Goal: Information Seeking & Learning: Learn about a topic

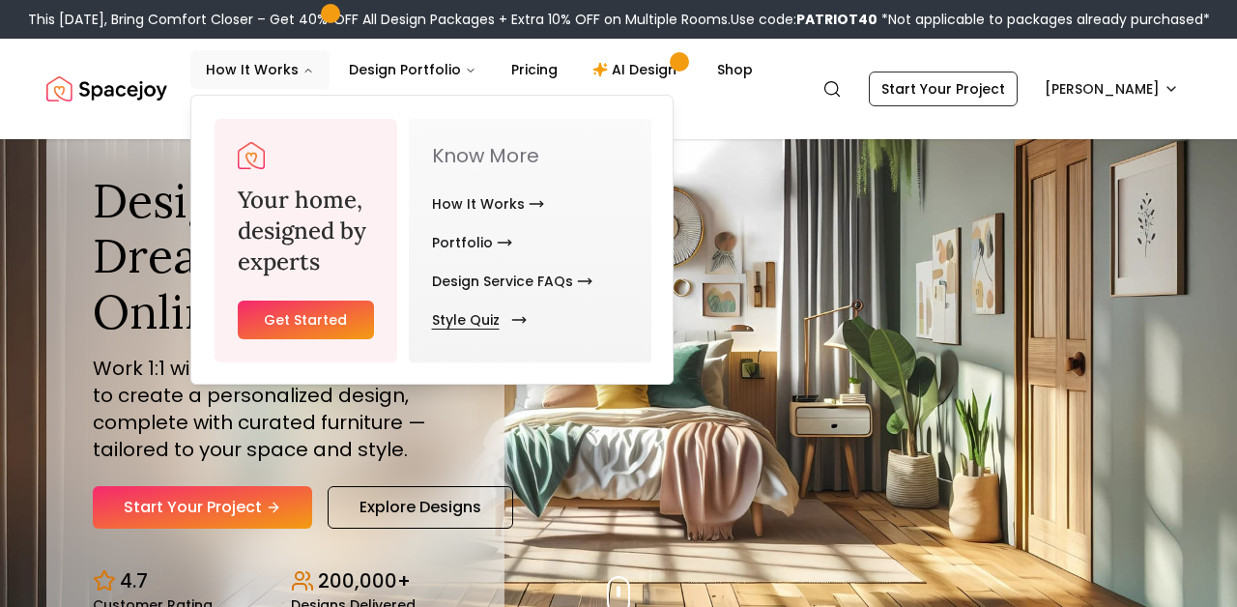
click at [480, 329] on link "Style Quiz" at bounding box center [475, 320] width 87 height 39
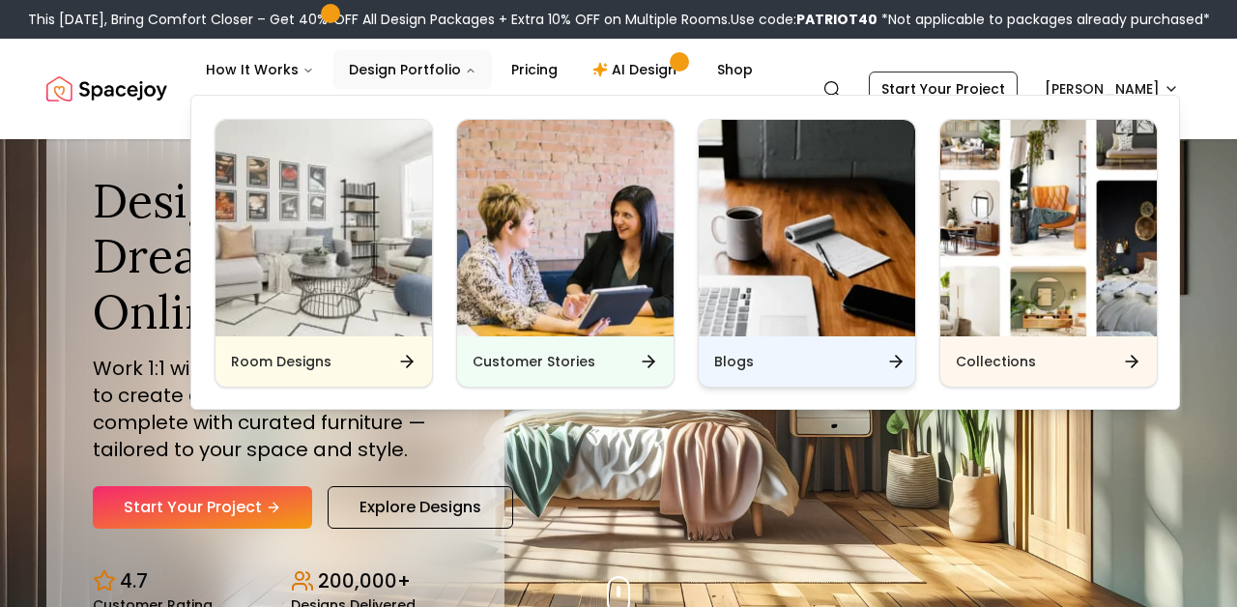
click at [725, 359] on h6 "Blogs" at bounding box center [734, 361] width 40 height 19
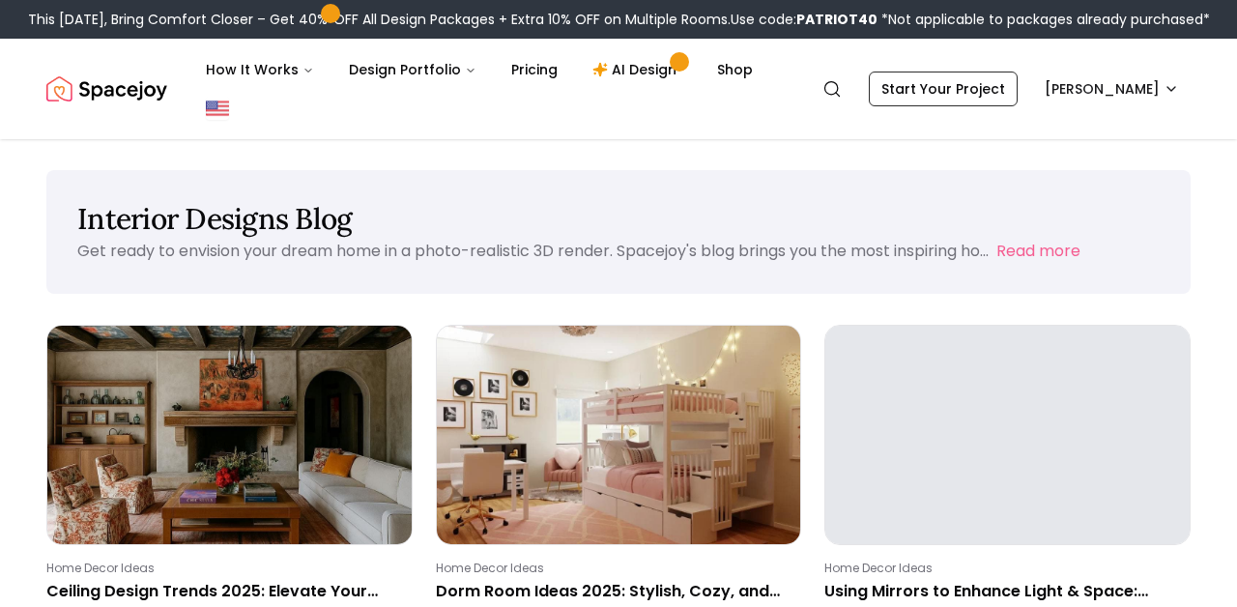
scroll to position [155, 0]
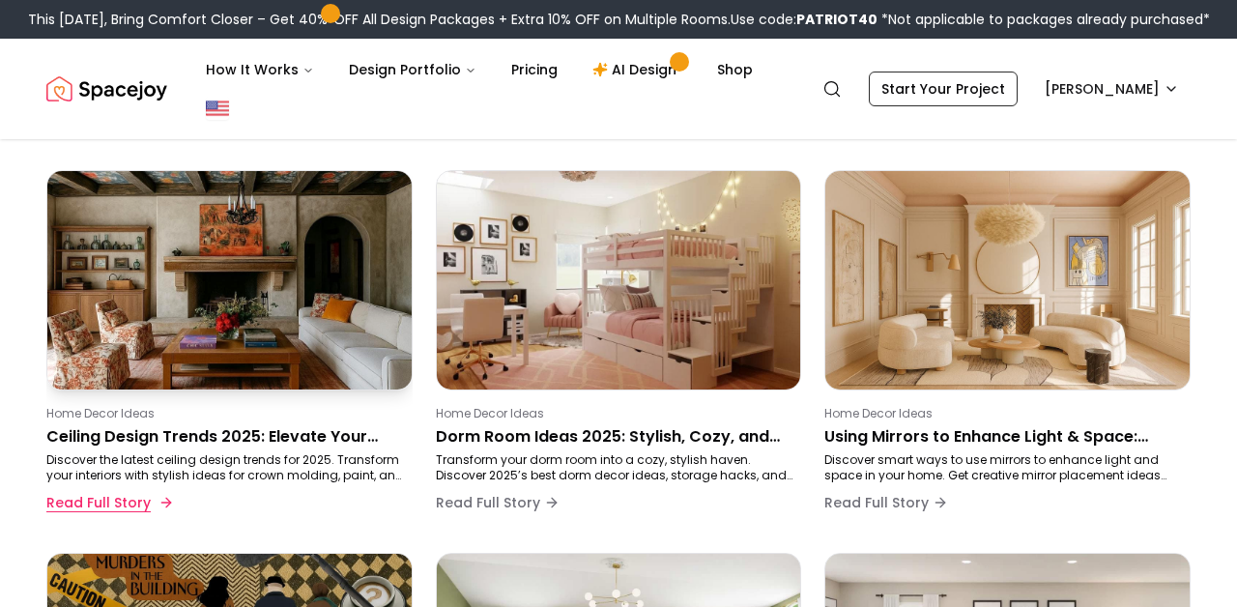
click at [77, 493] on button "Read Full Story" at bounding box center [108, 502] width 124 height 39
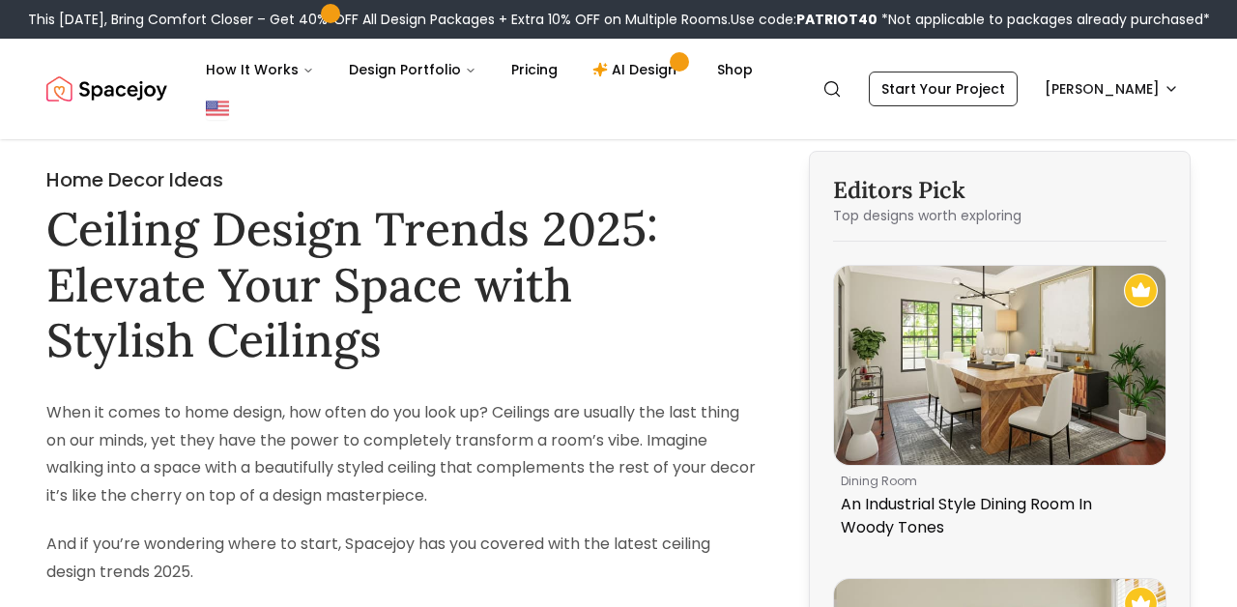
scroll to position [155, 0]
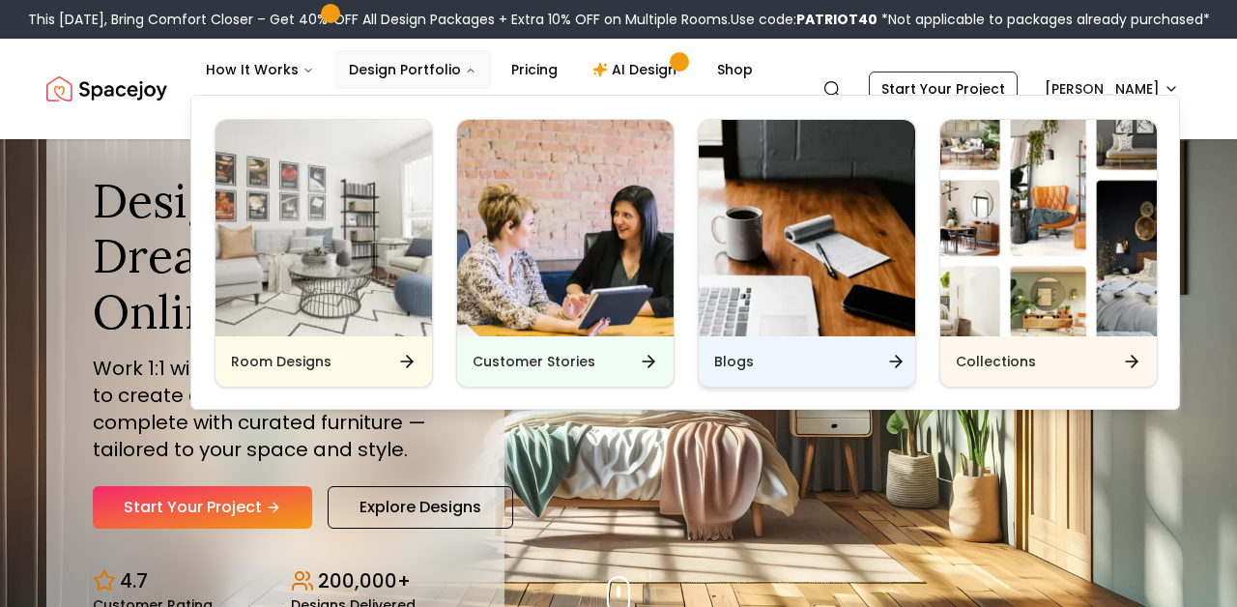
click at [783, 358] on div "Blogs" at bounding box center [807, 361] width 216 height 50
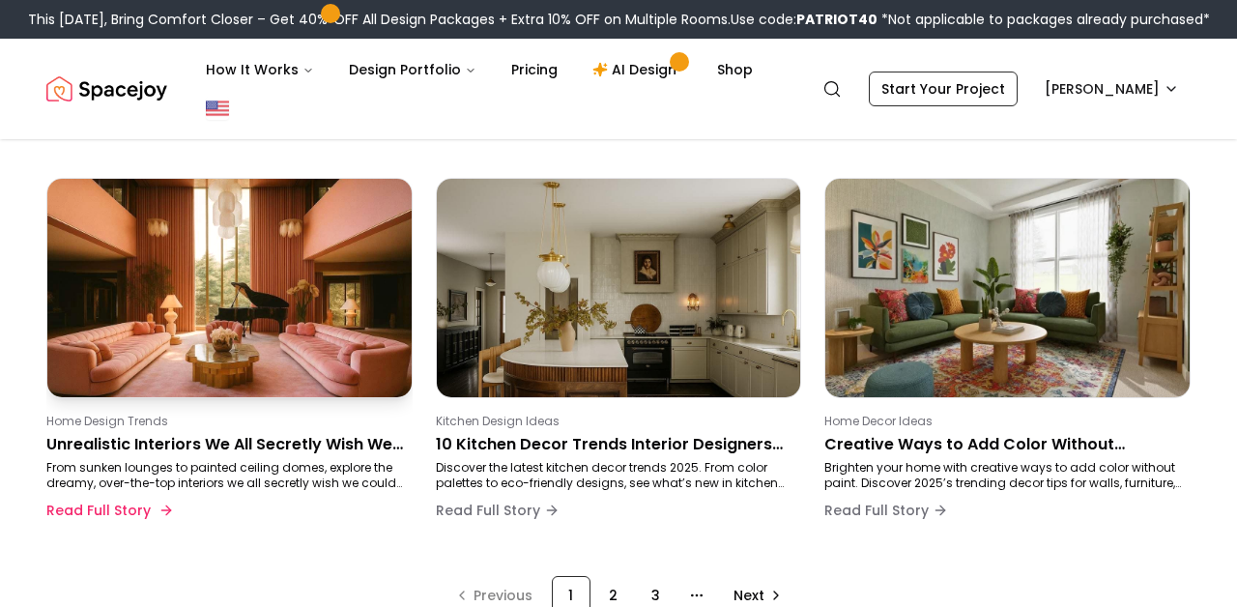
scroll to position [1402, 0]
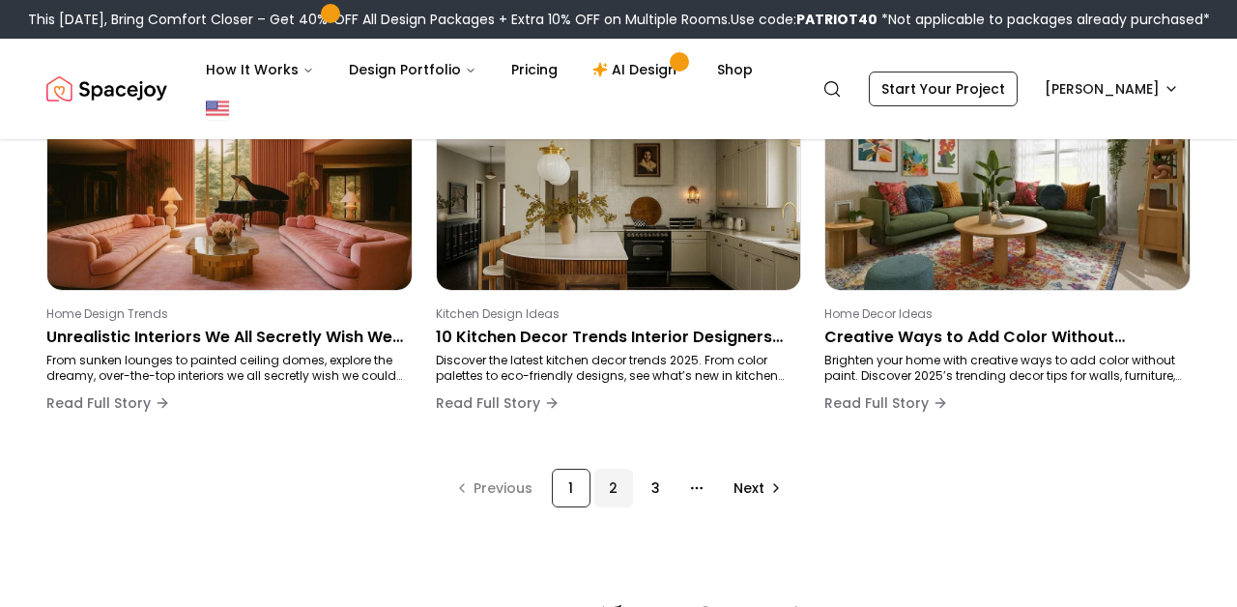
click at [617, 493] on div "2" at bounding box center [613, 488] width 39 height 39
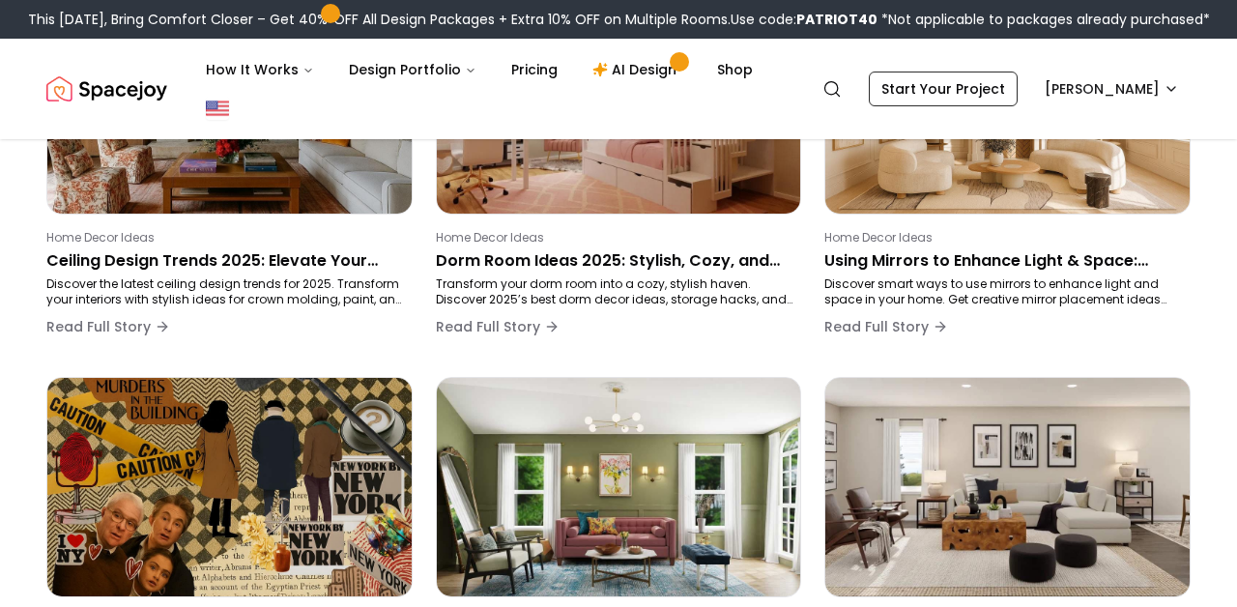
scroll to position [325, 0]
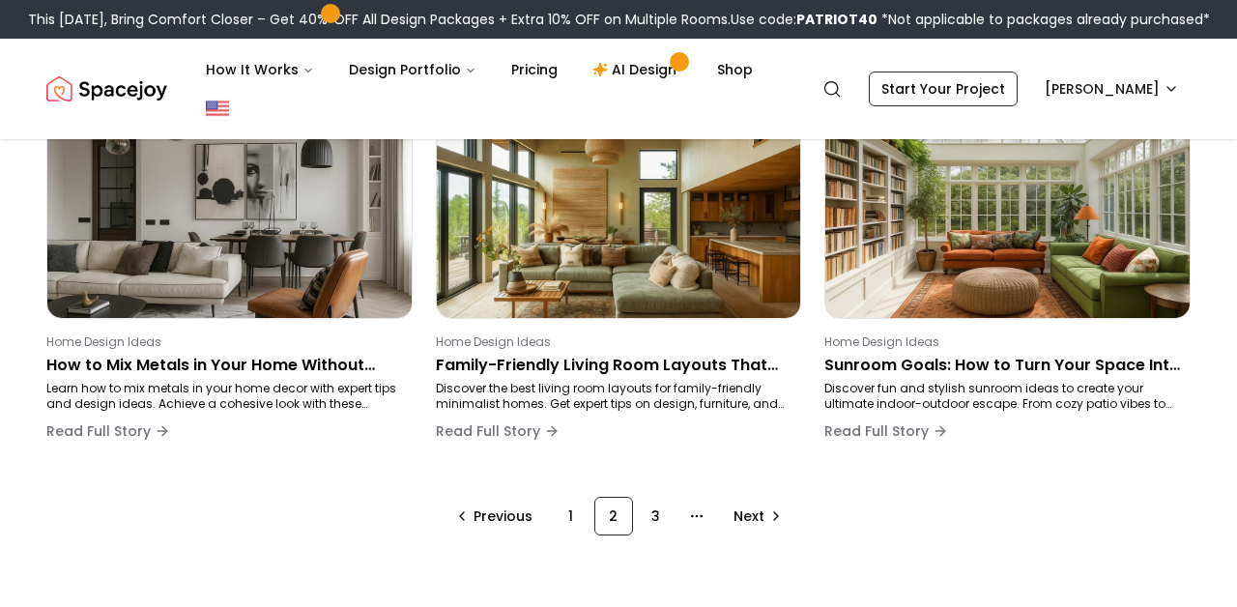
scroll to position [1384, 0]
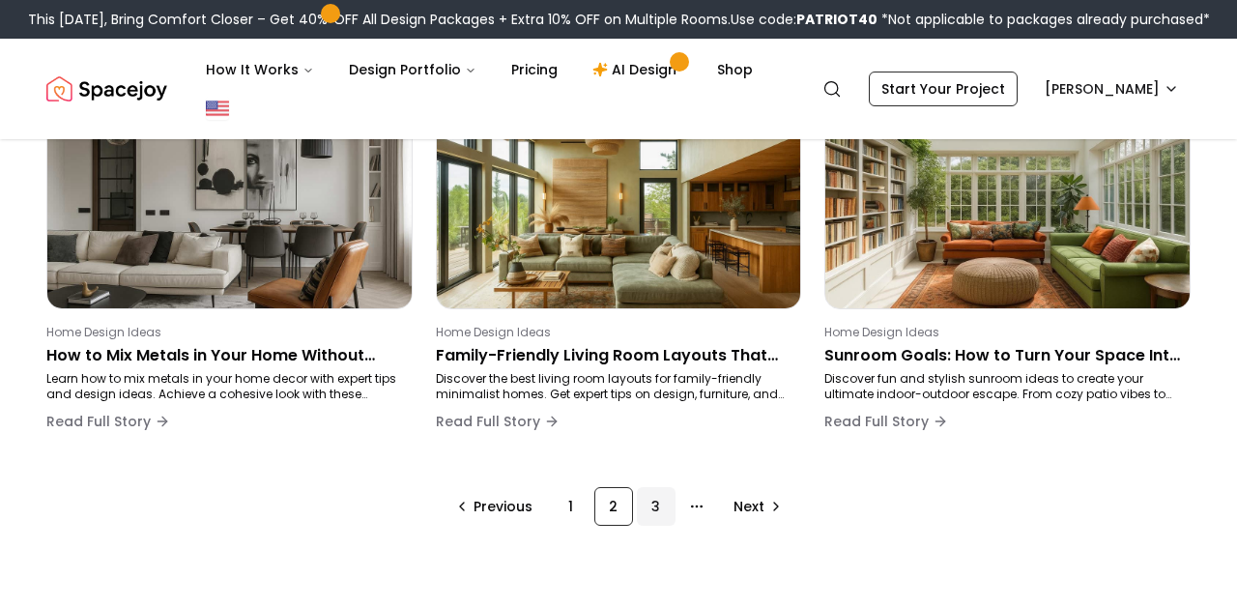
click at [657, 506] on div "3" at bounding box center [656, 506] width 39 height 39
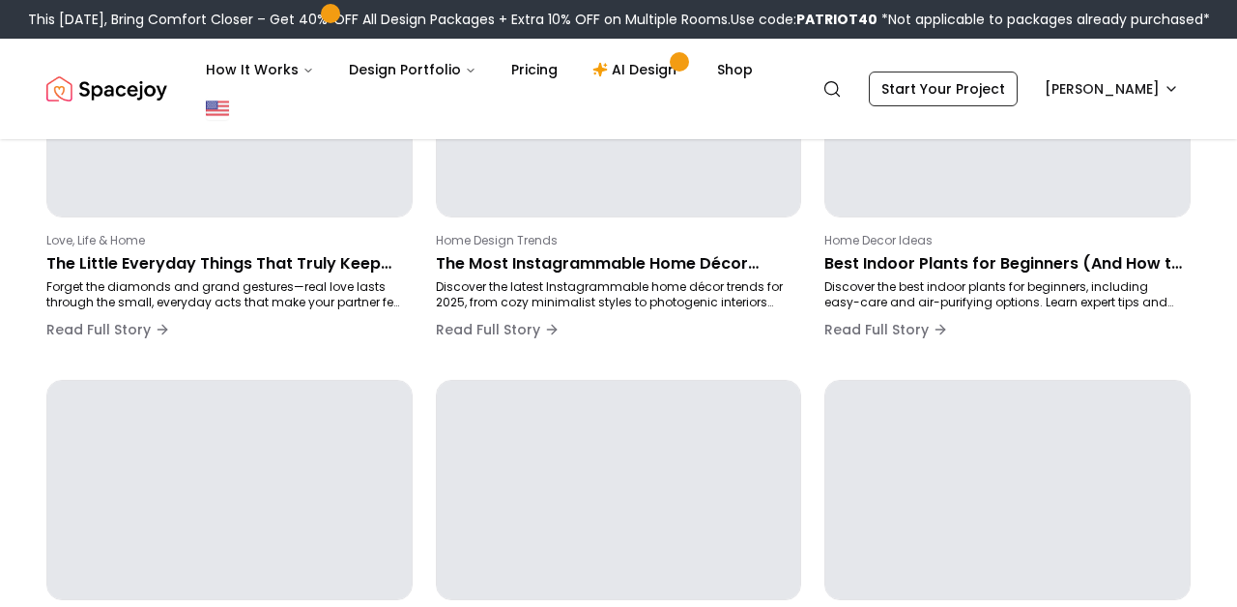
scroll to position [325, 0]
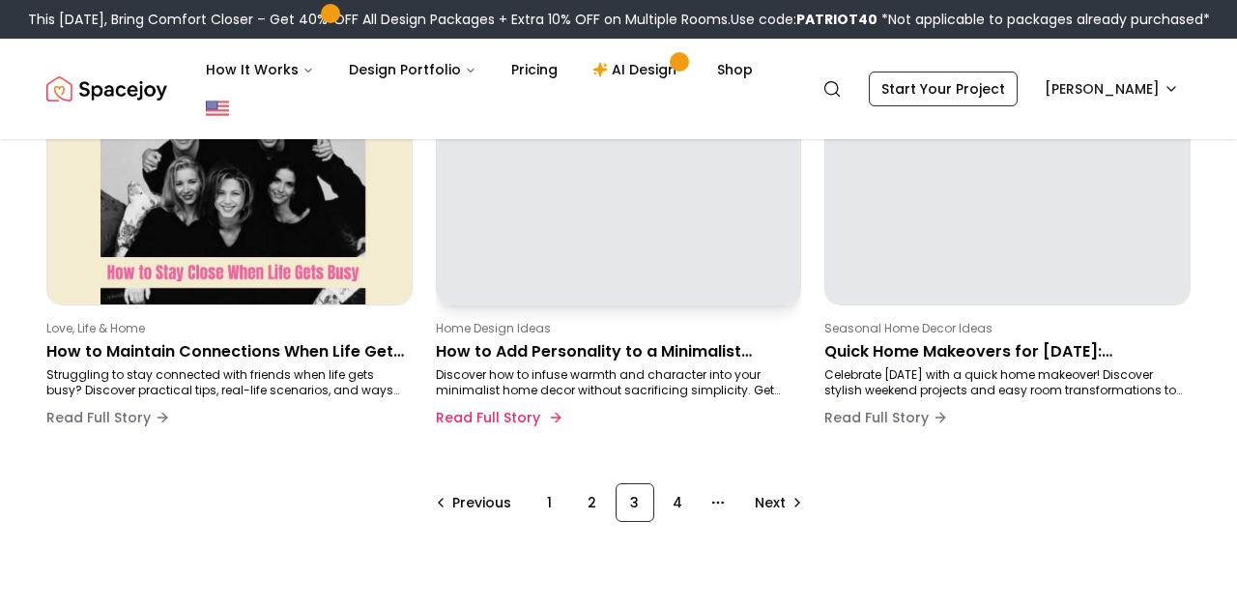
scroll to position [1392, 0]
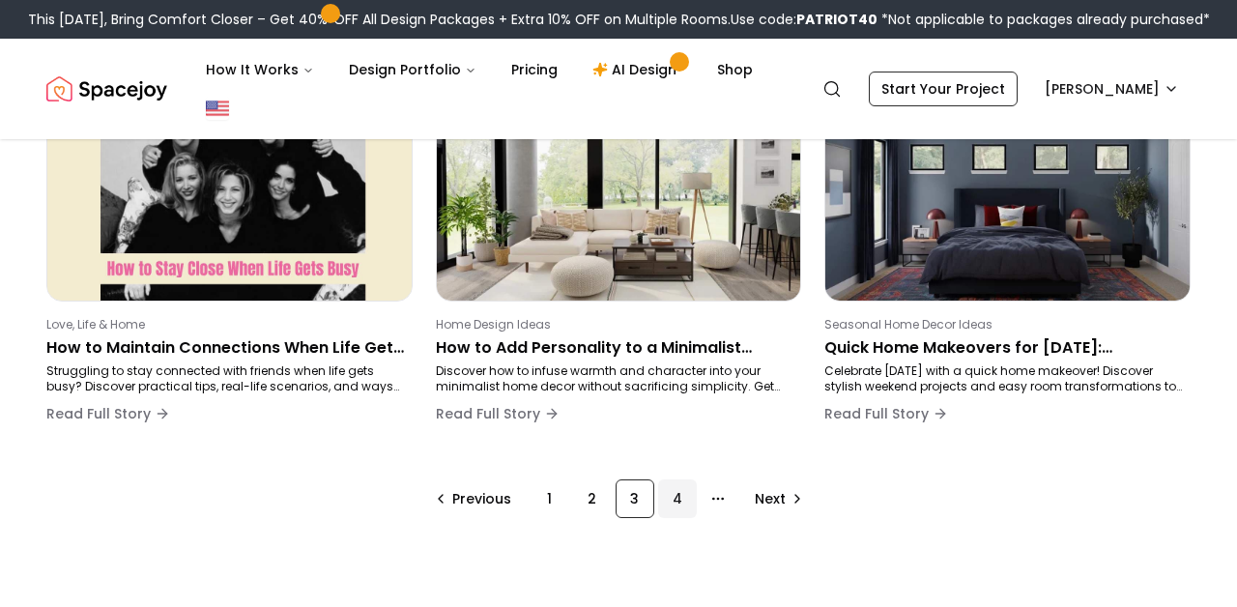
click at [678, 500] on div "4" at bounding box center [677, 498] width 39 height 39
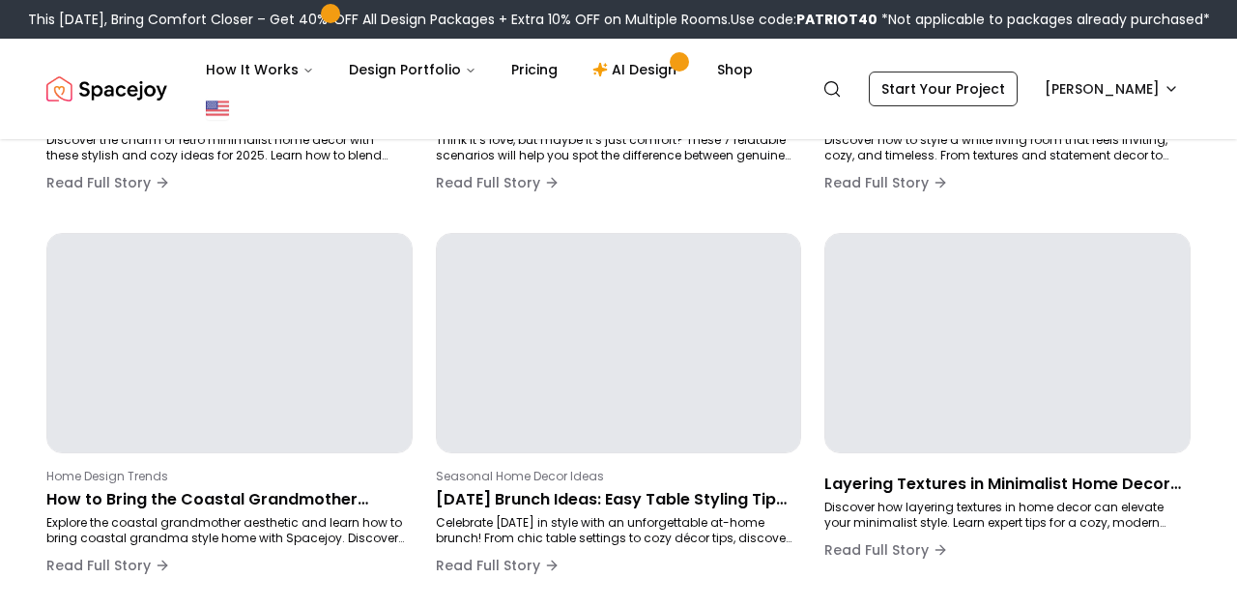
scroll to position [325, 0]
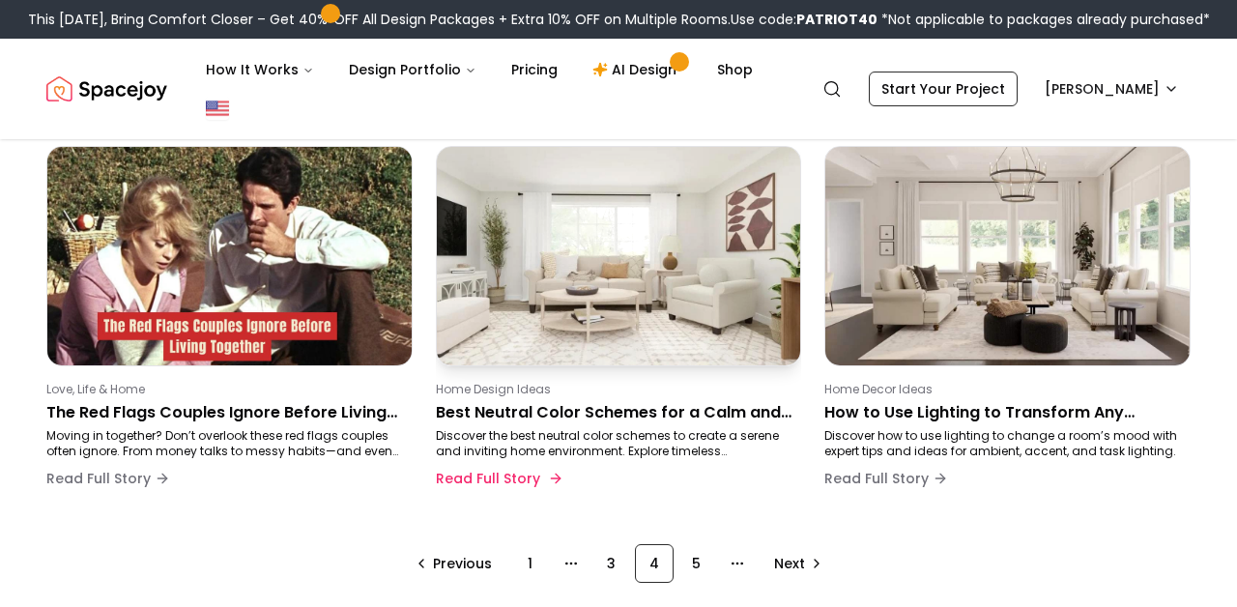
scroll to position [1324, 0]
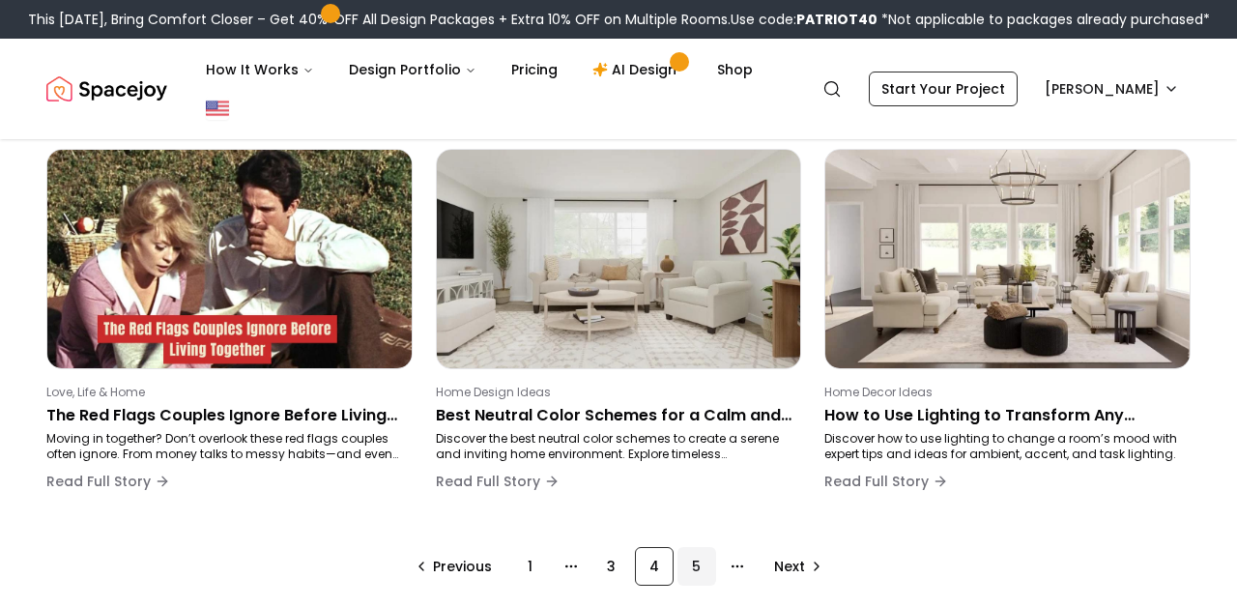
click at [700, 565] on div "5" at bounding box center [696, 566] width 39 height 39
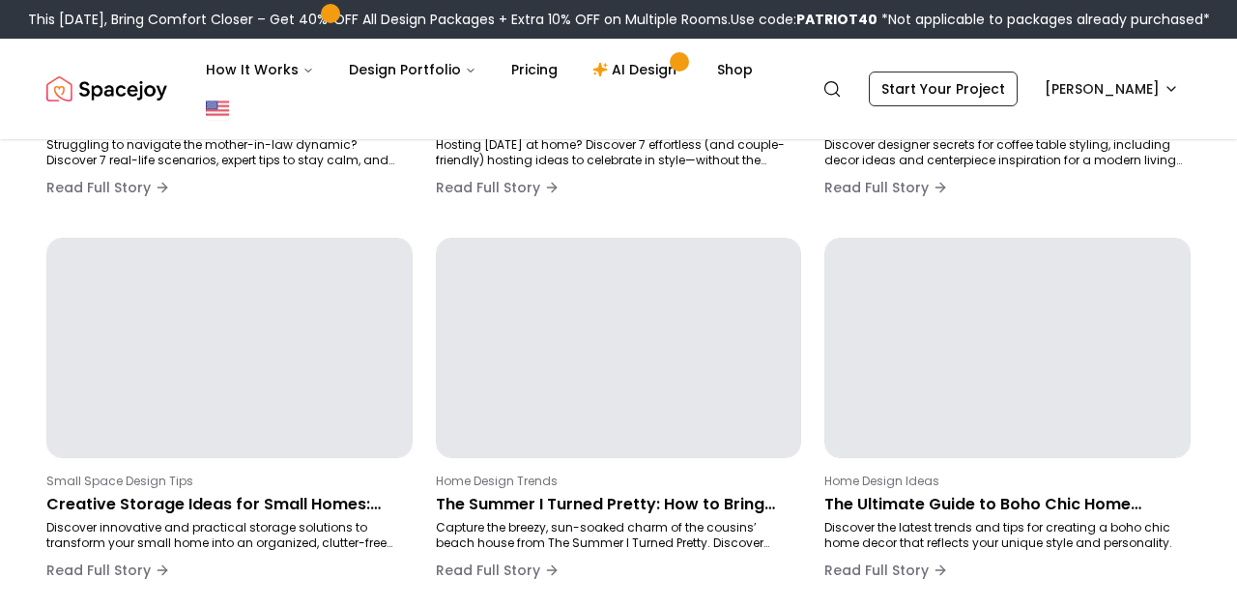
scroll to position [325, 0]
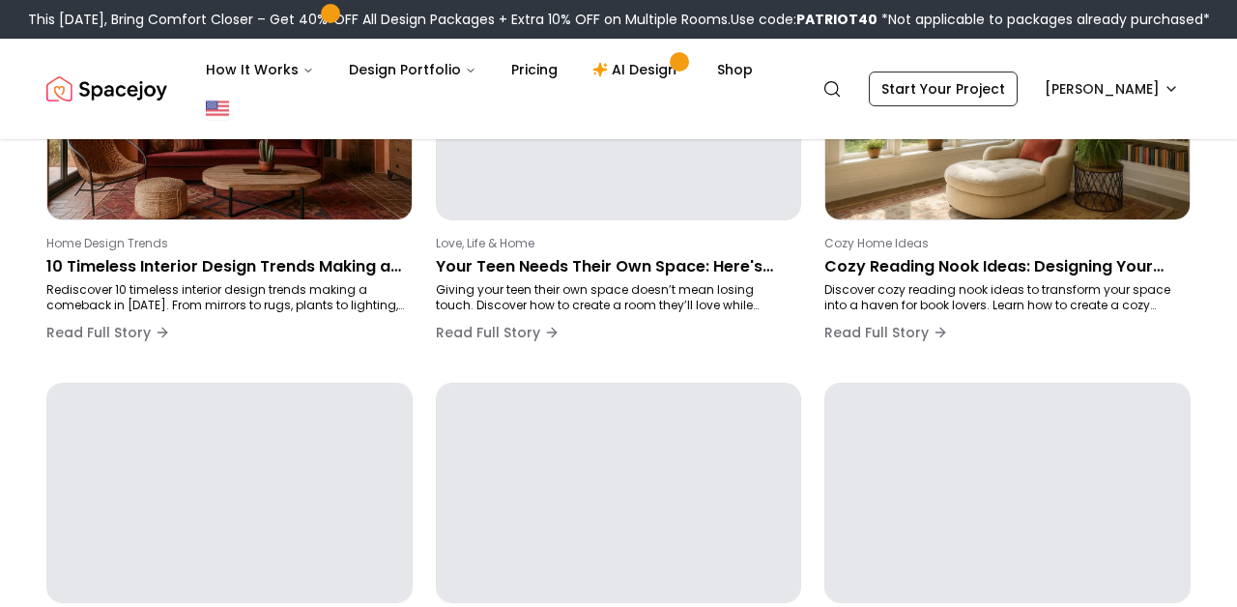
scroll to position [269, 0]
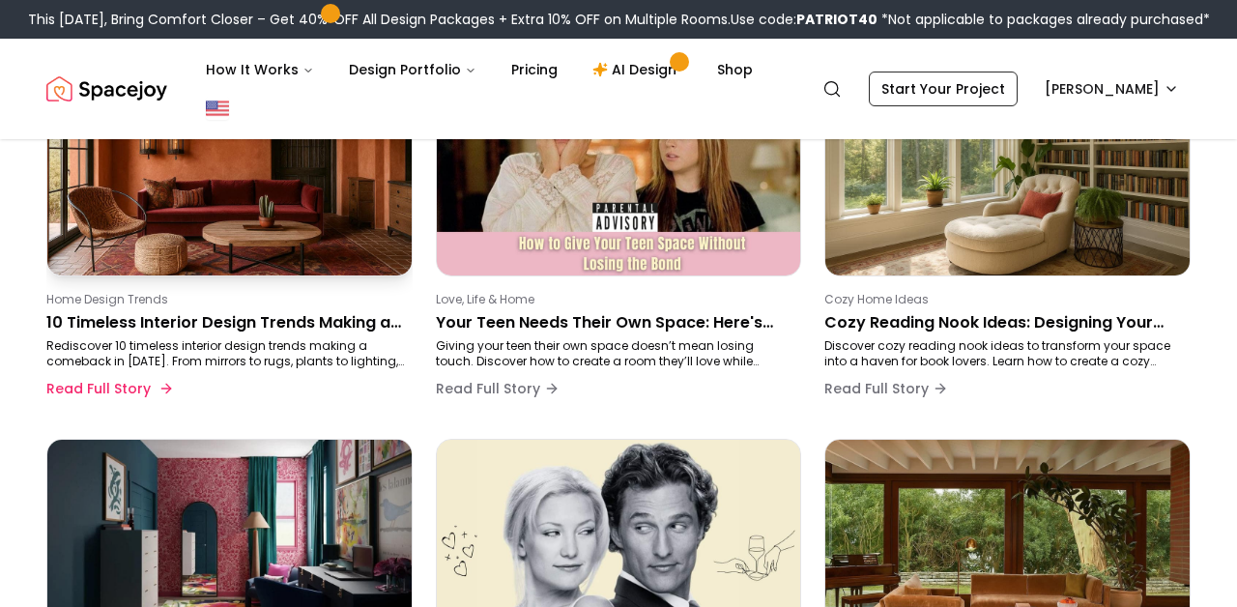
click at [329, 327] on p "10 Timeless Interior Design Trends Making a Comeback" at bounding box center [225, 322] width 359 height 23
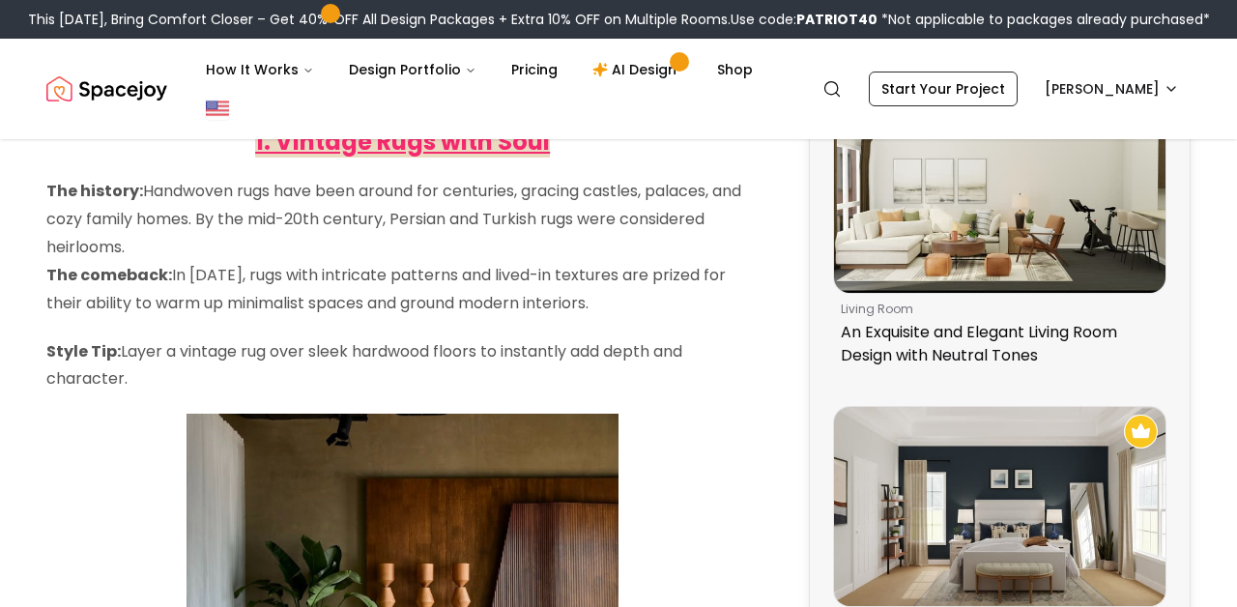
scroll to position [1272, 0]
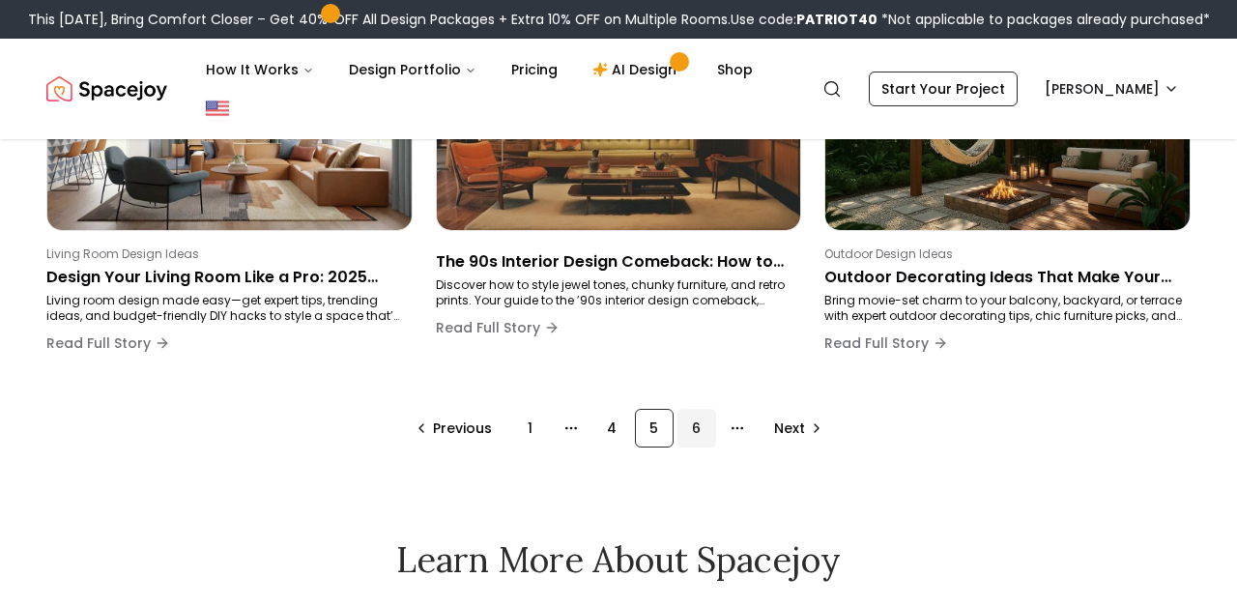
click at [704, 435] on div "6" at bounding box center [696, 428] width 39 height 39
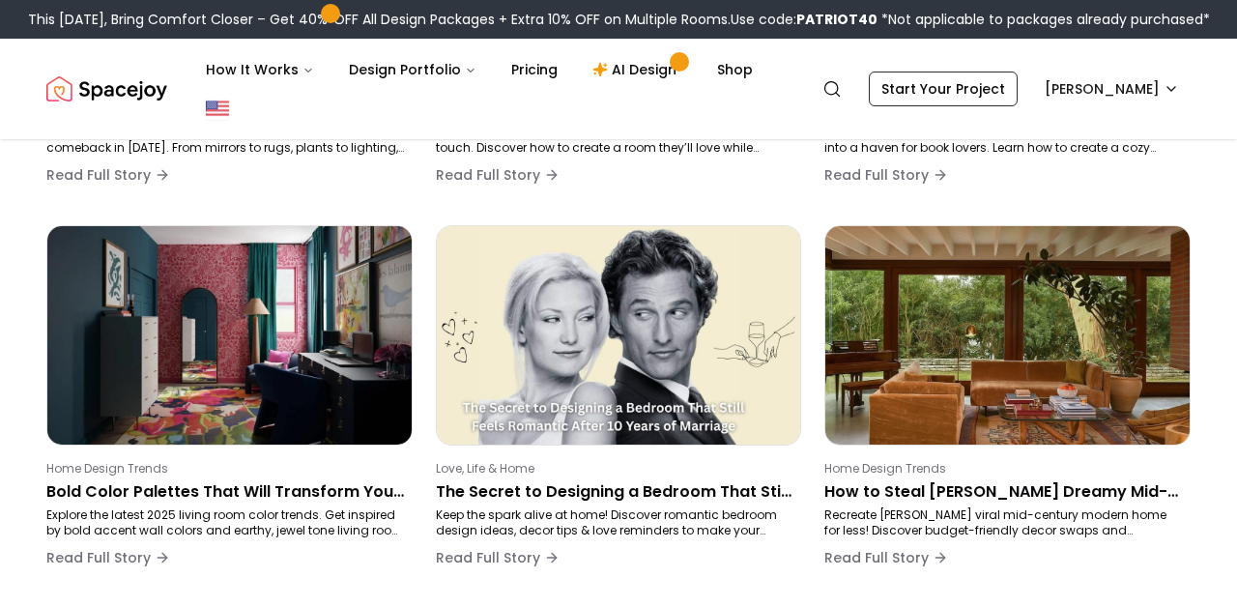
scroll to position [325, 0]
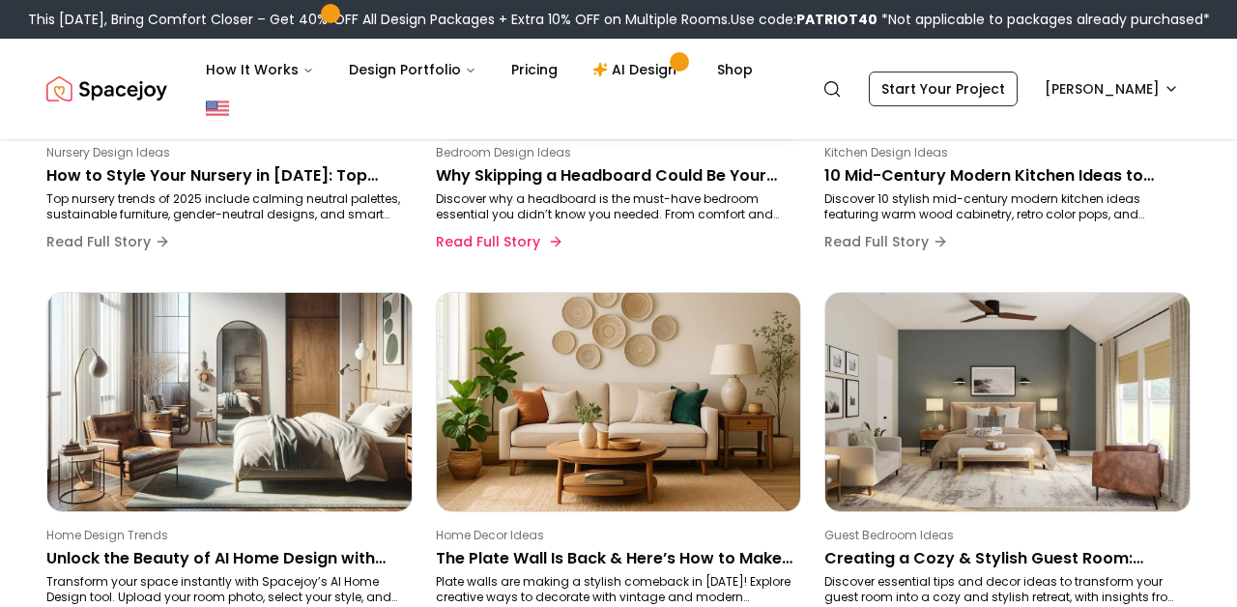
scroll to position [842, 0]
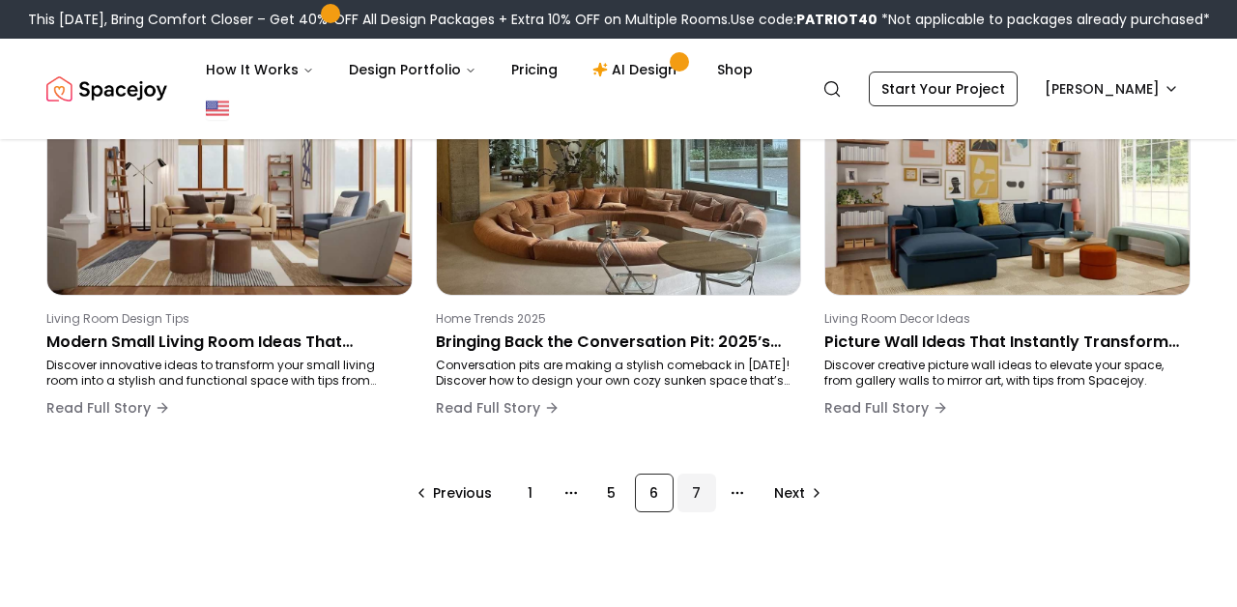
click at [701, 494] on div "7" at bounding box center [696, 493] width 39 height 39
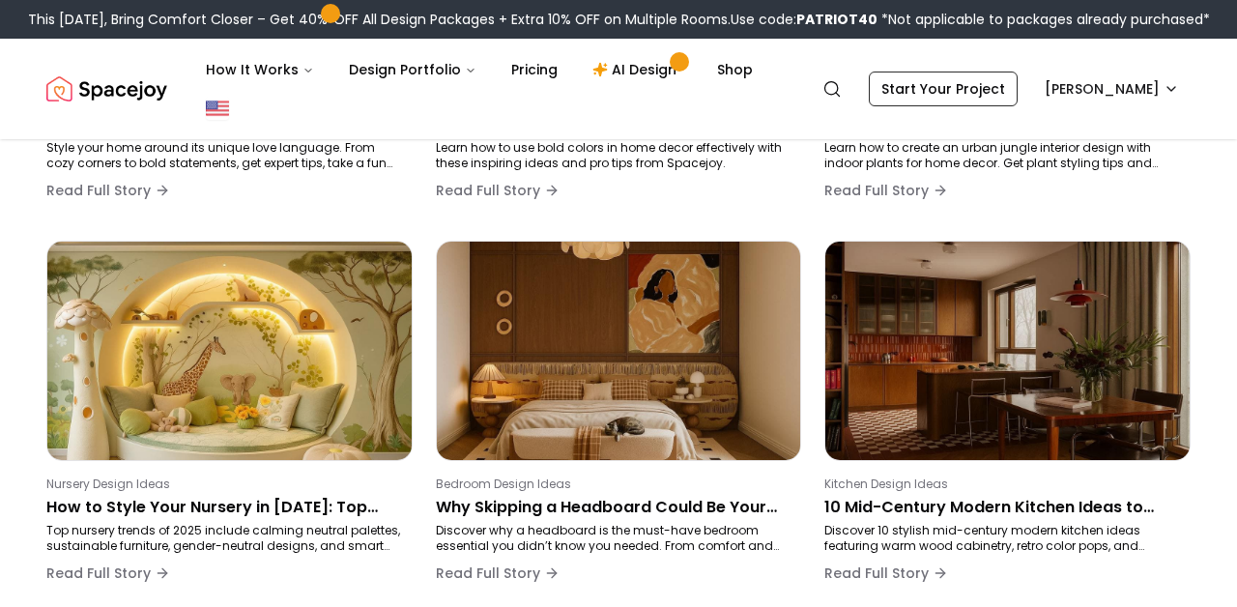
scroll to position [325, 0]
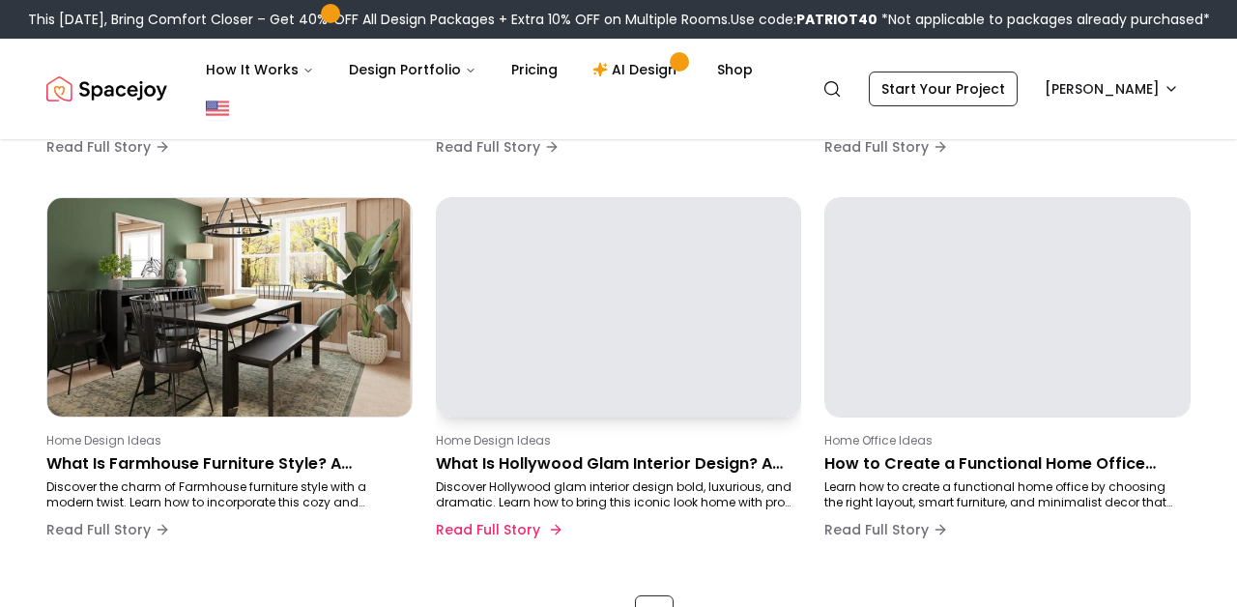
scroll to position [1279, 0]
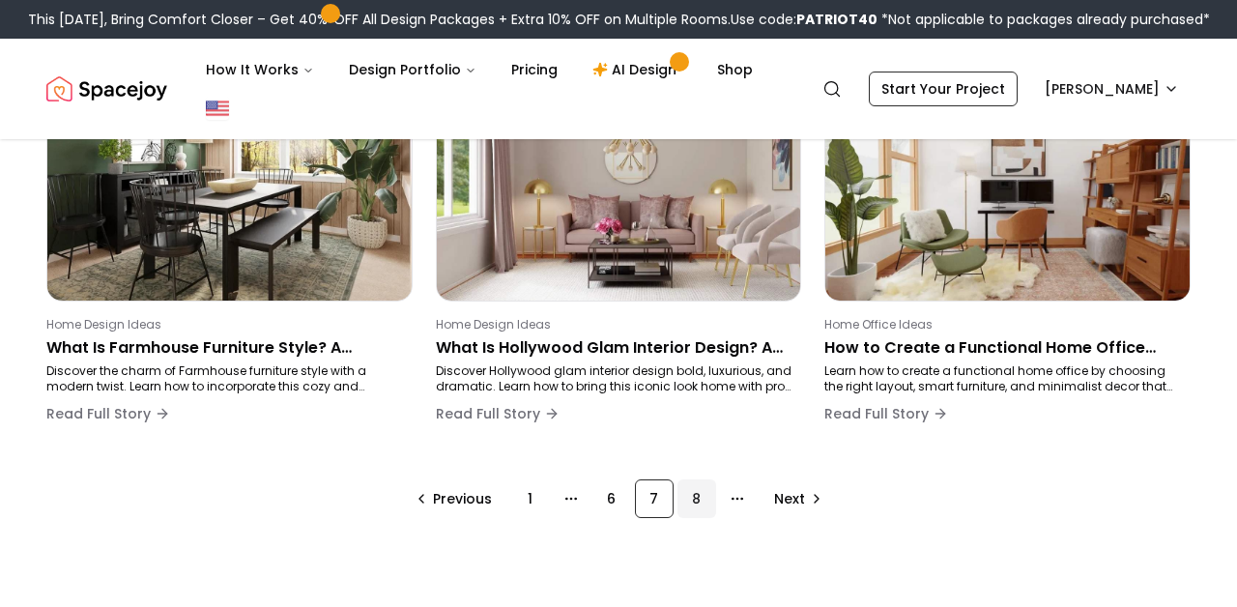
click at [699, 498] on div "8" at bounding box center [696, 498] width 39 height 39
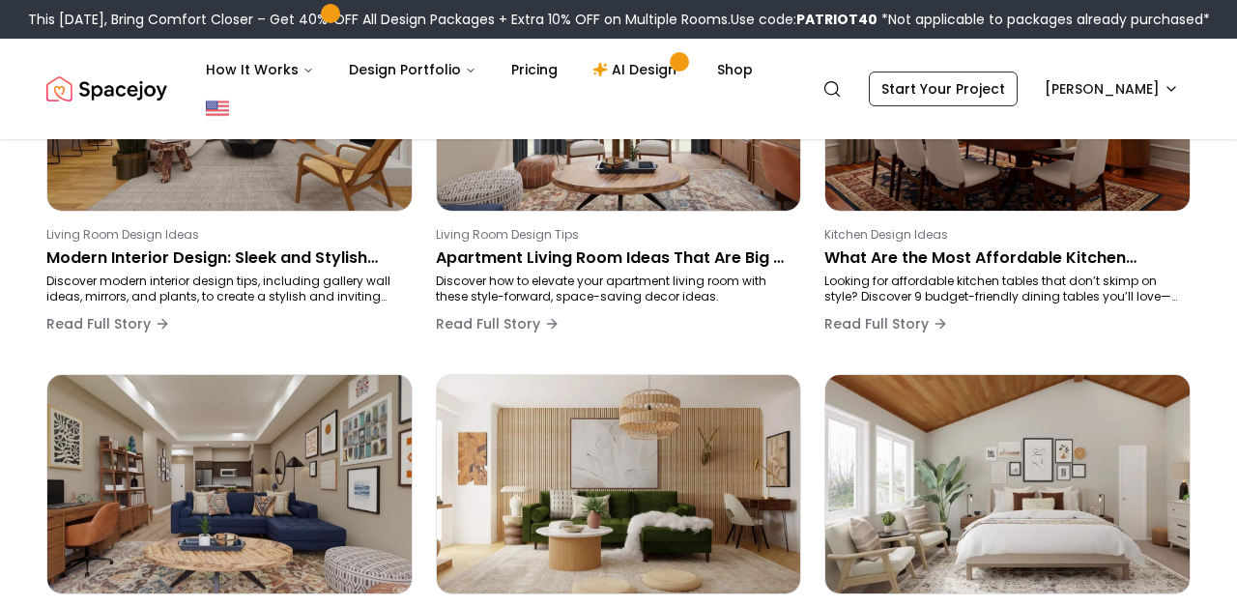
scroll to position [325, 0]
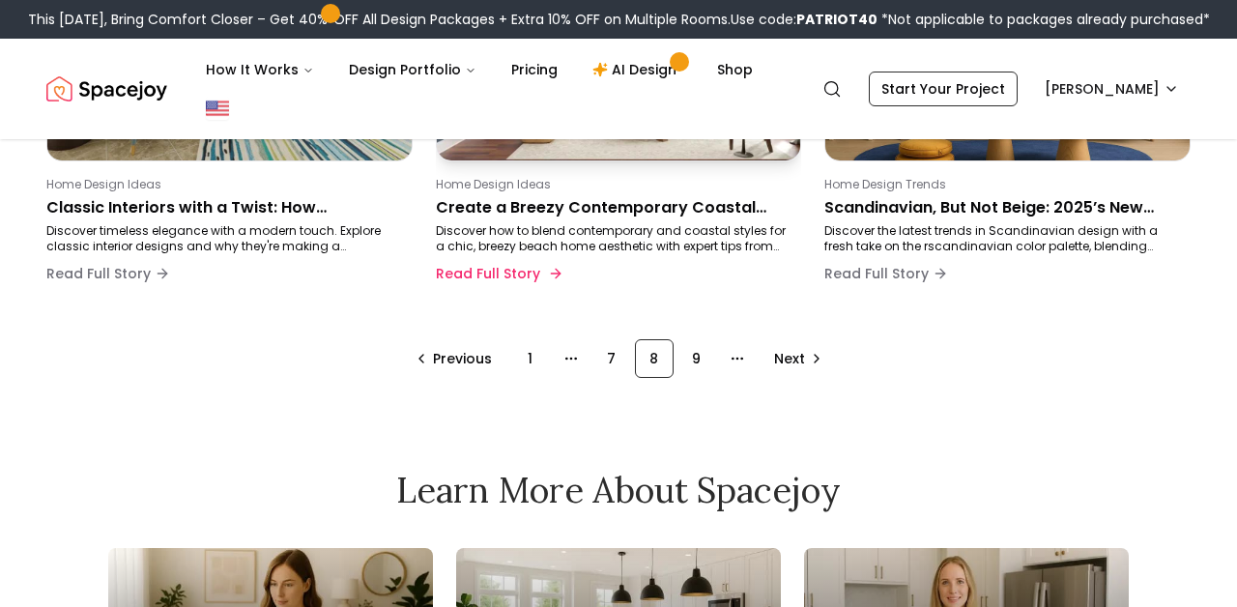
scroll to position [1536, 0]
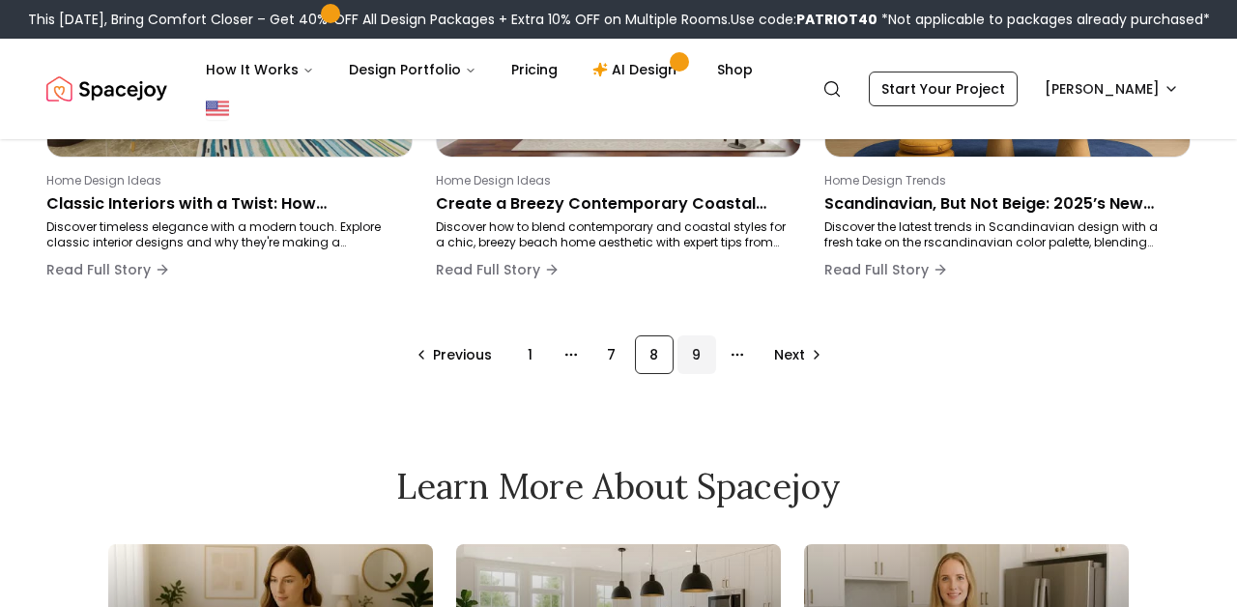
click at [696, 349] on div "9" at bounding box center [696, 354] width 39 height 39
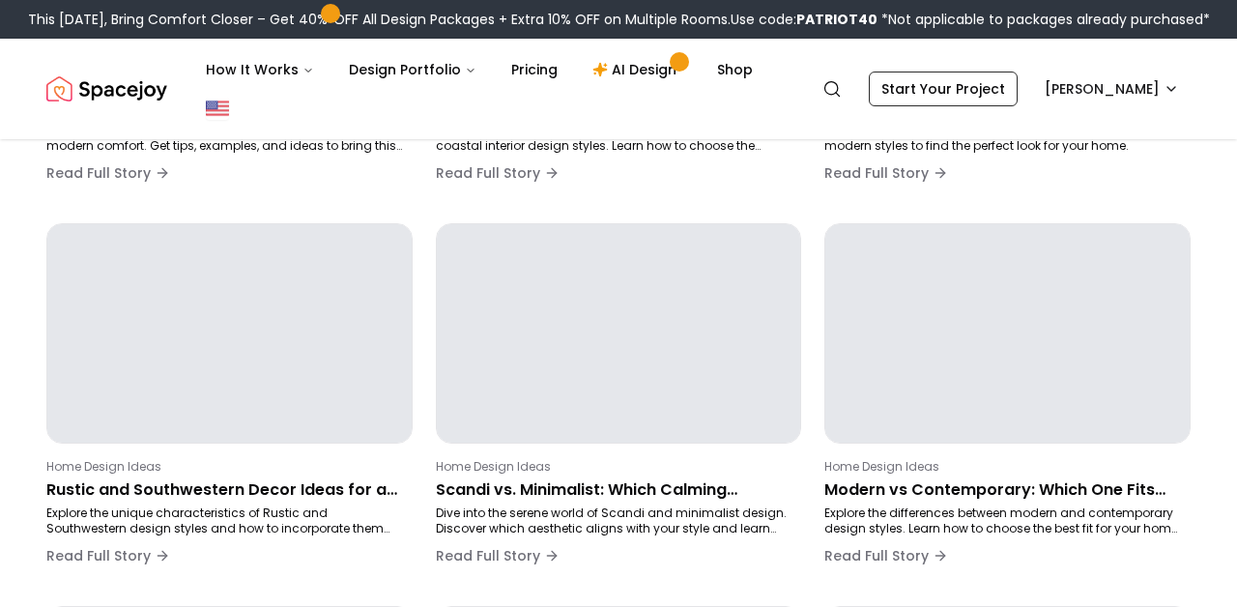
scroll to position [325, 0]
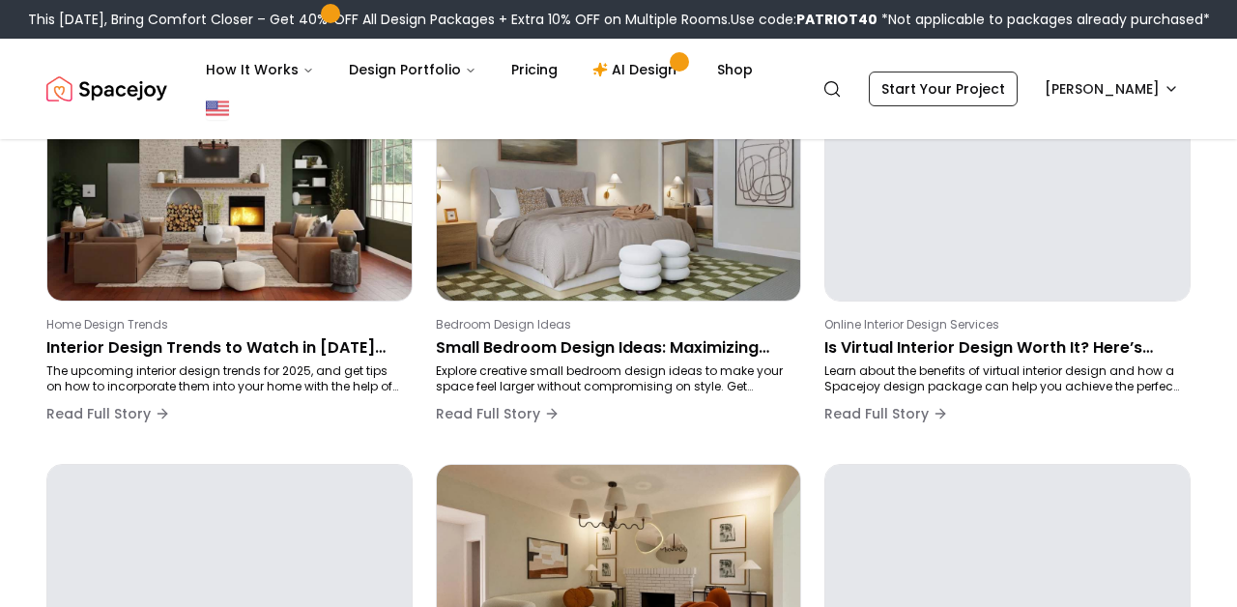
scroll to position [1013, 0]
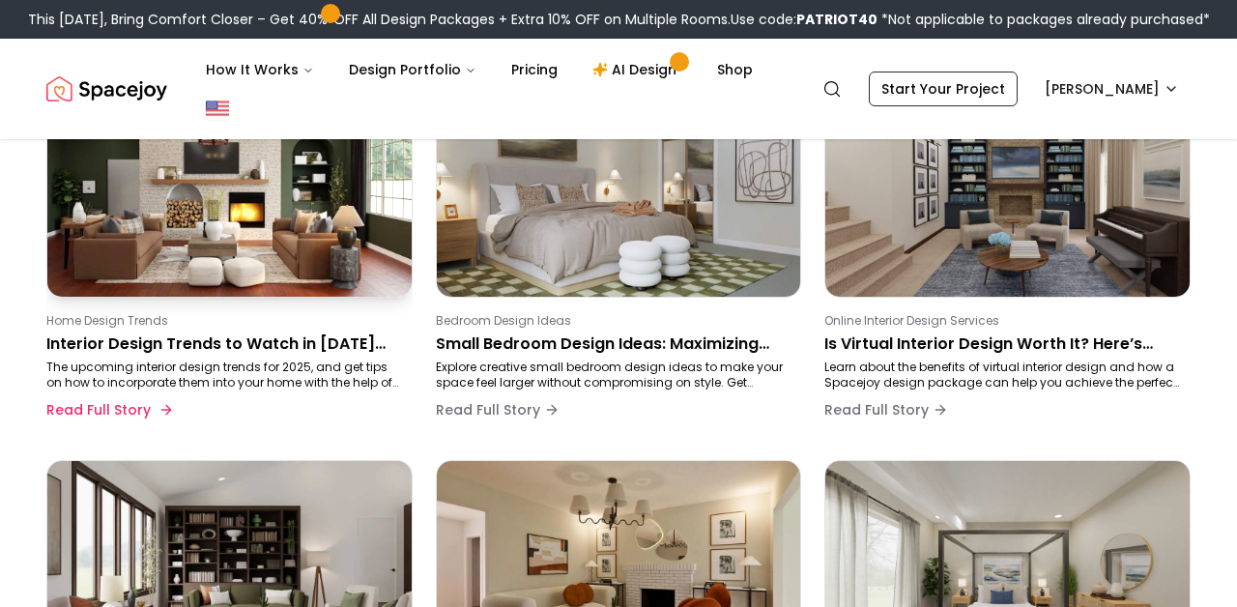
click at [313, 364] on p "The upcoming interior design trends for 2025, and get tips on how to incorporat…" at bounding box center [225, 374] width 359 height 31
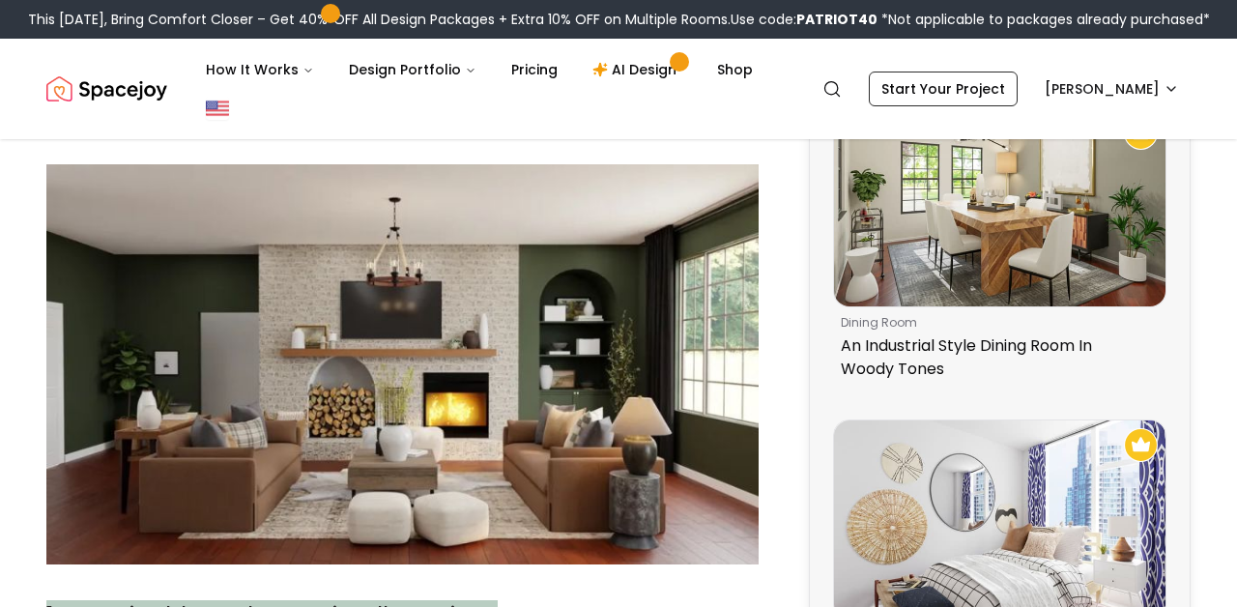
scroll to position [593, 0]
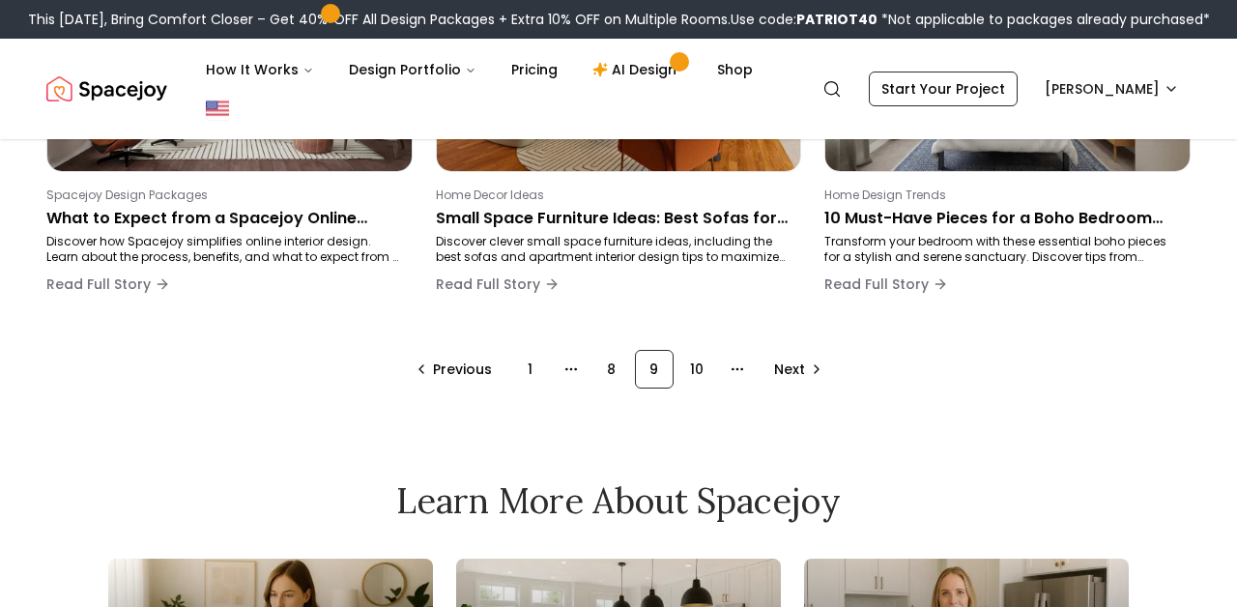
scroll to position [1425, 0]
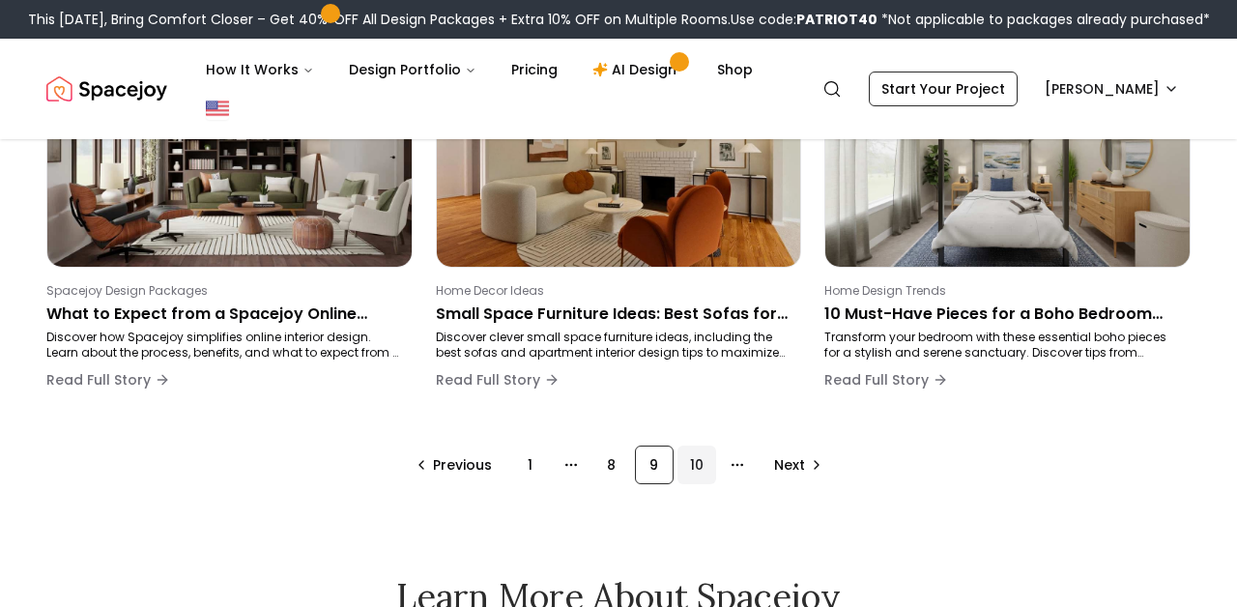
click at [695, 460] on div "10" at bounding box center [696, 464] width 39 height 39
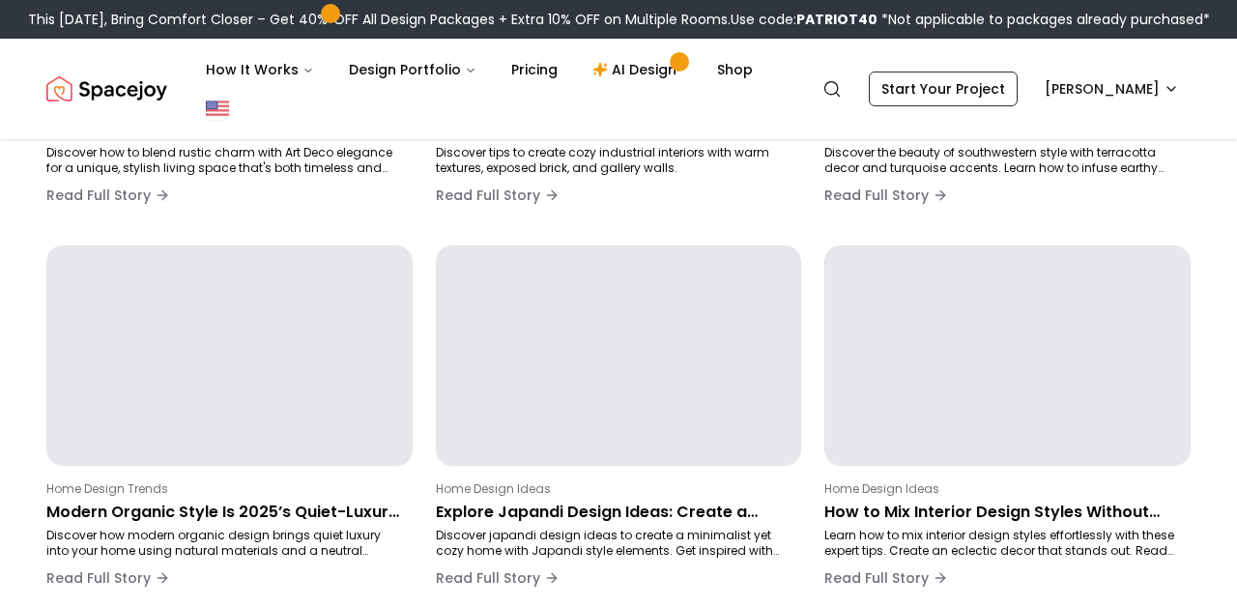
scroll to position [325, 0]
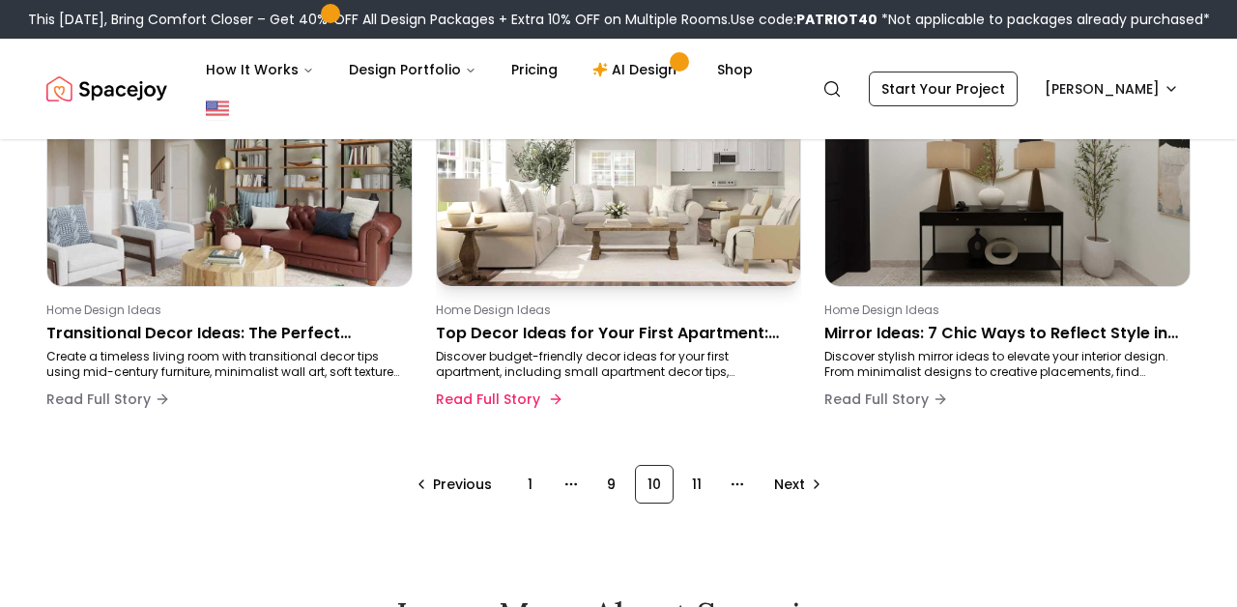
scroll to position [1411, 1]
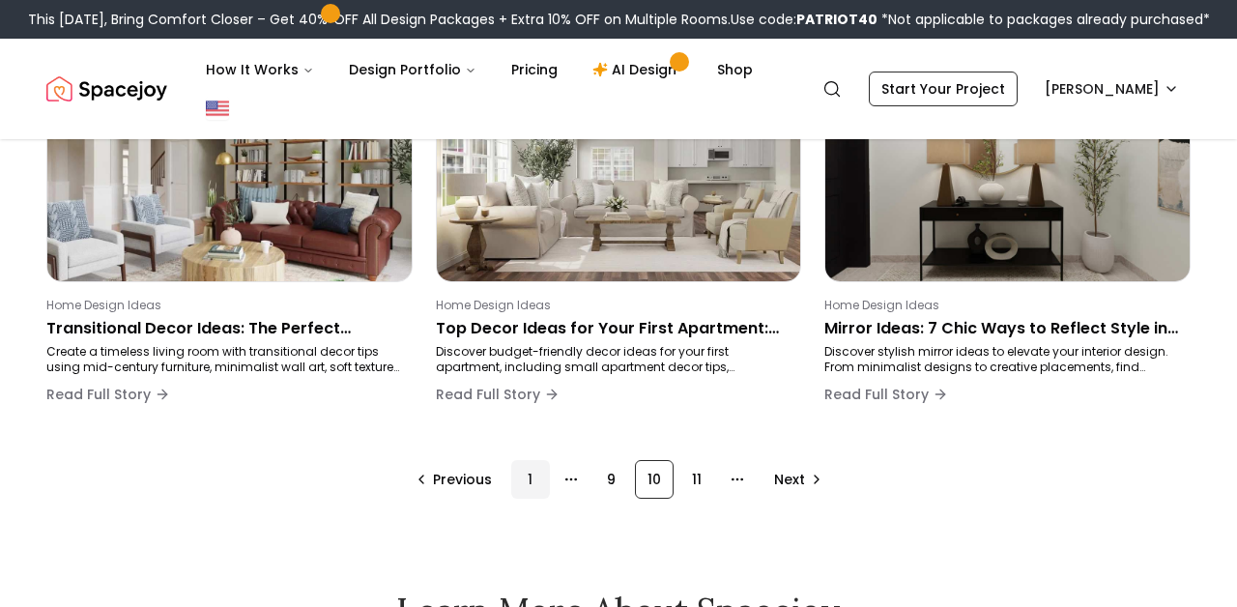
click at [526, 481] on div "1" at bounding box center [530, 479] width 39 height 39
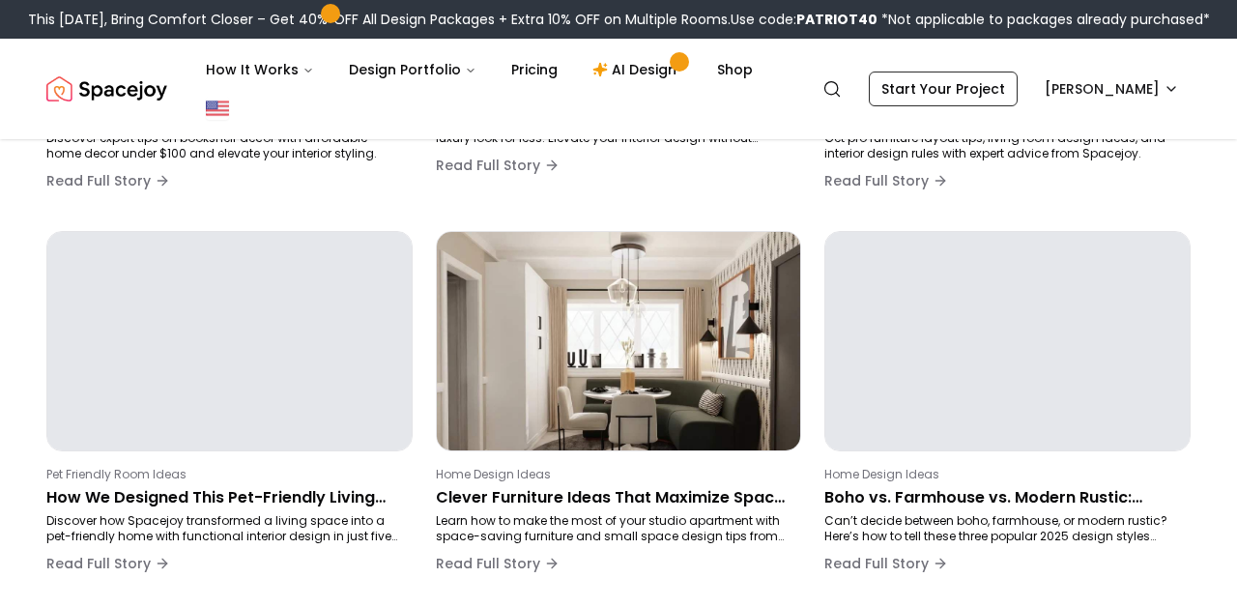
scroll to position [325, 0]
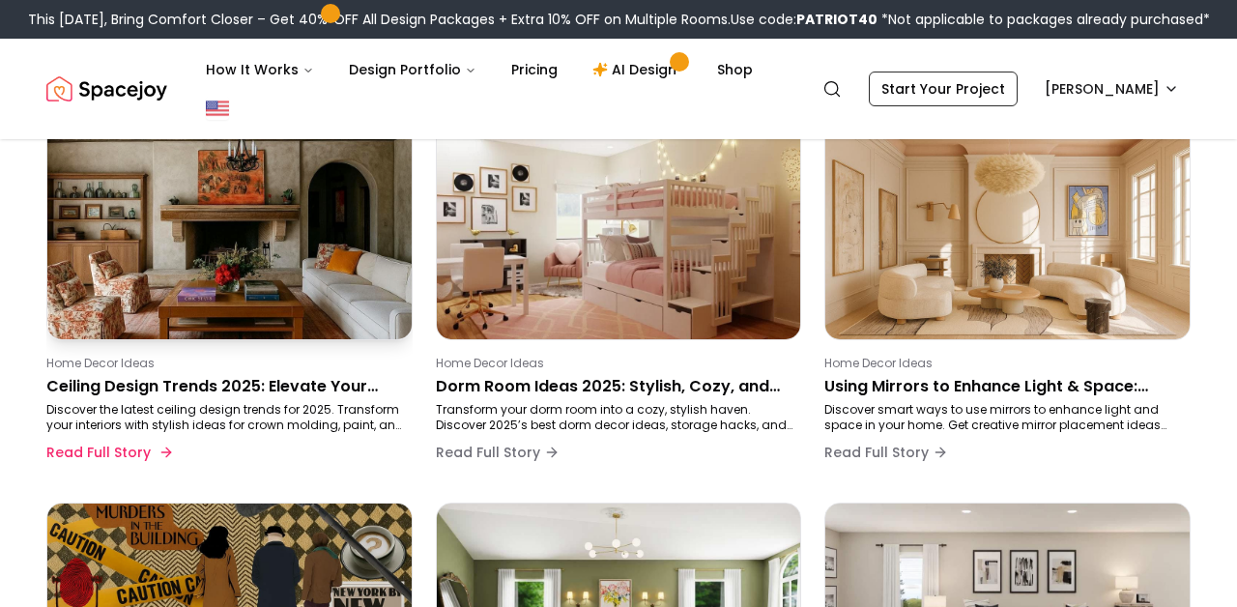
scroll to position [152, 0]
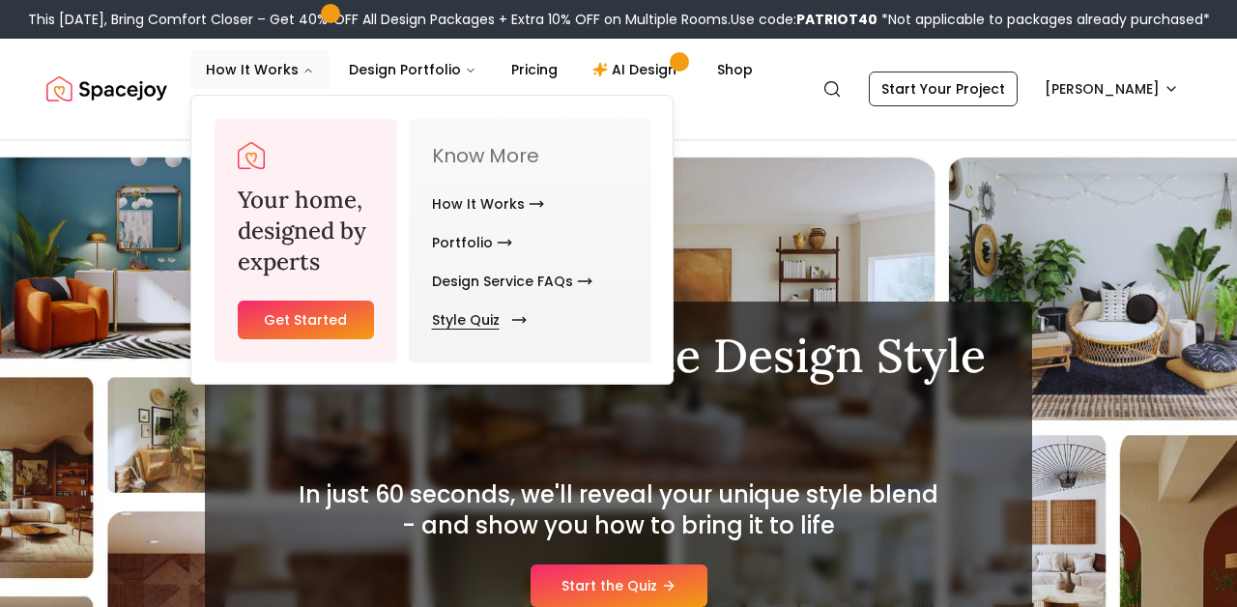
click at [467, 320] on link "Style Quiz" at bounding box center [475, 320] width 87 height 39
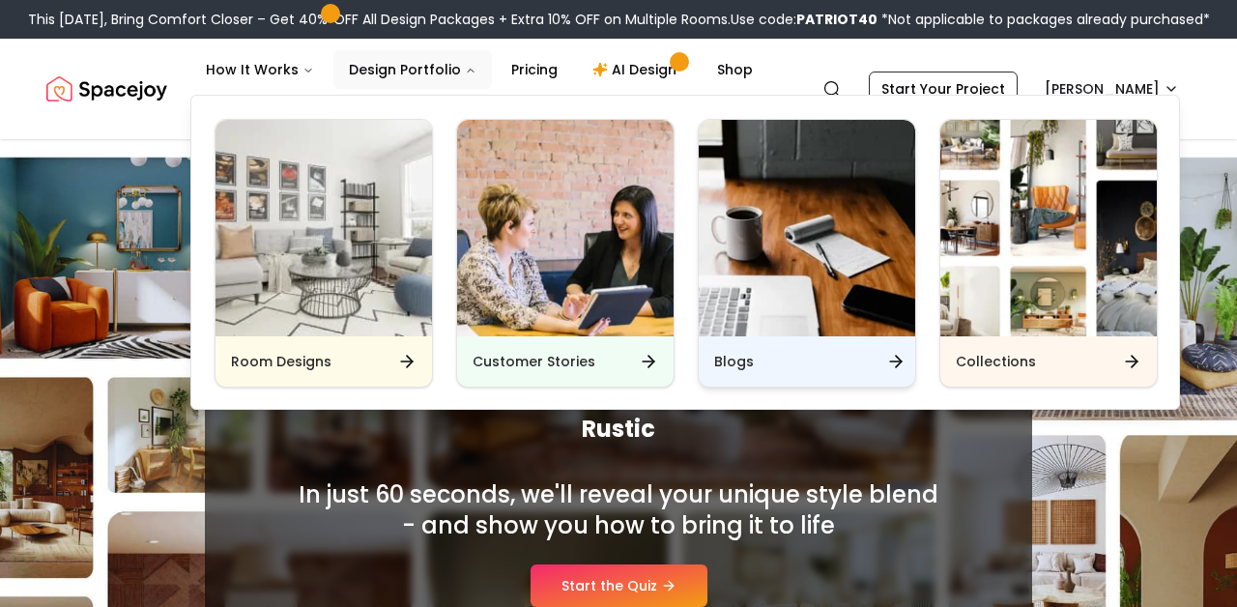
click at [735, 362] on h6 "Blogs" at bounding box center [734, 361] width 40 height 19
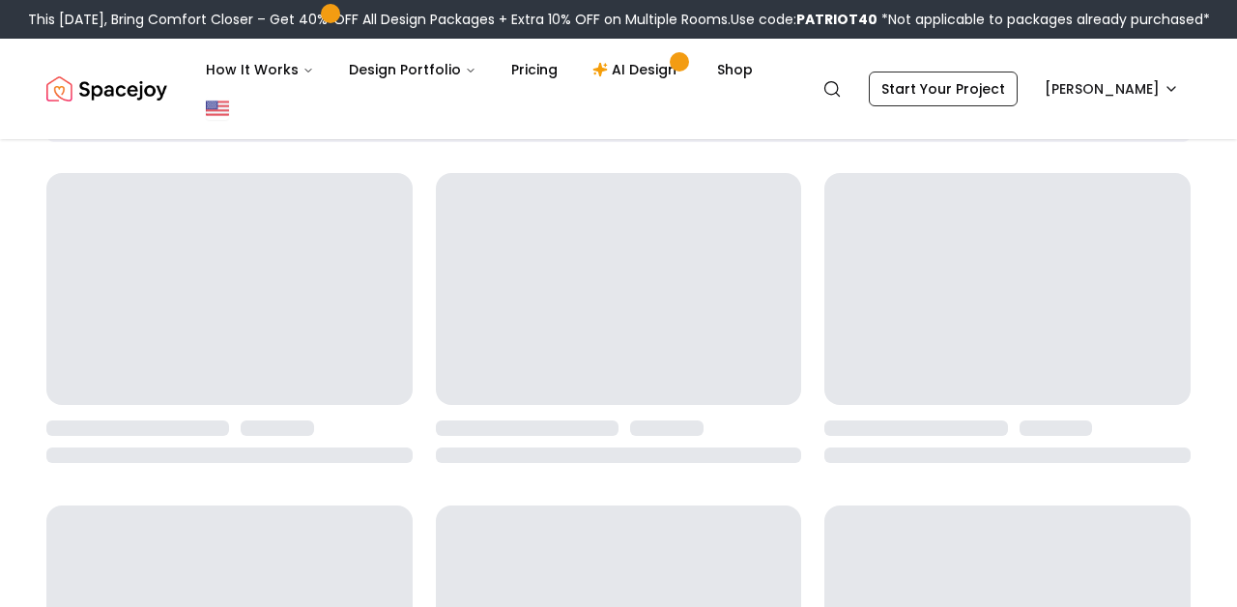
scroll to position [154, 0]
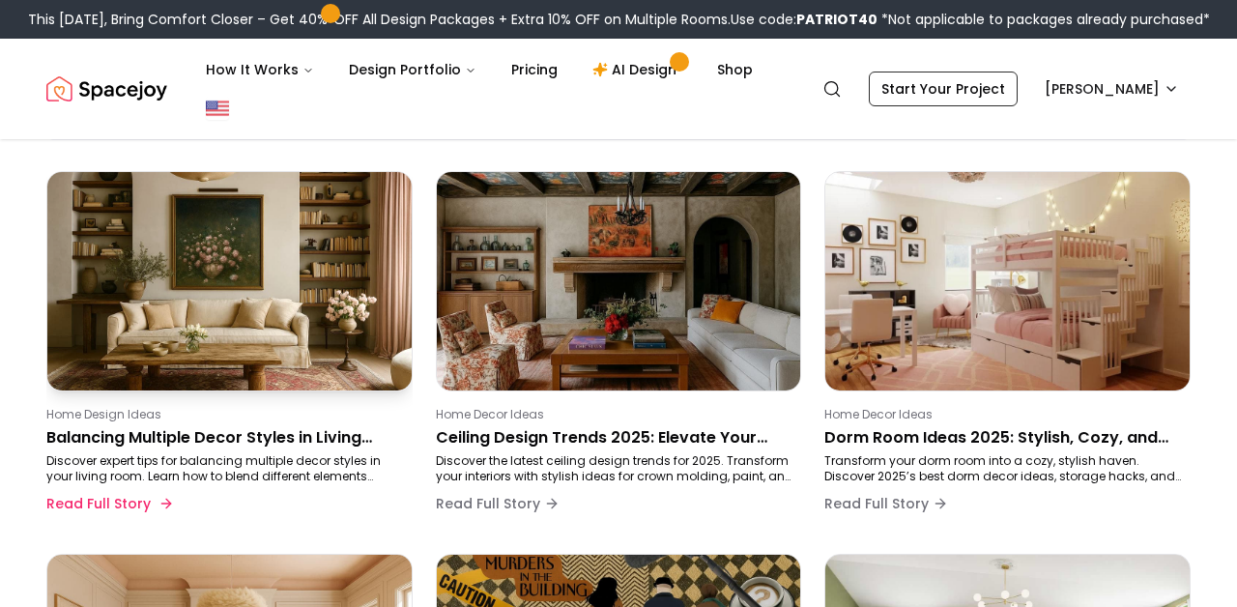
click at [288, 432] on p "Balancing Multiple Decor Styles in Living Room: Tips for a Harmonious Space" at bounding box center [225, 437] width 359 height 23
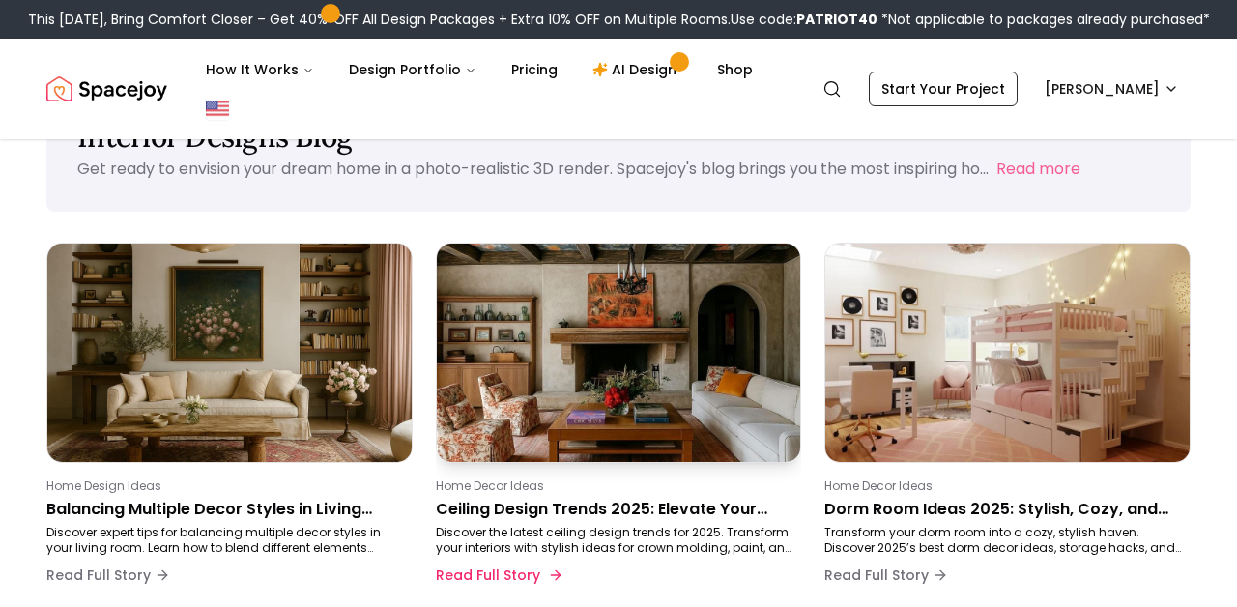
scroll to position [43, 0]
